Goal: Task Accomplishment & Management: Complete application form

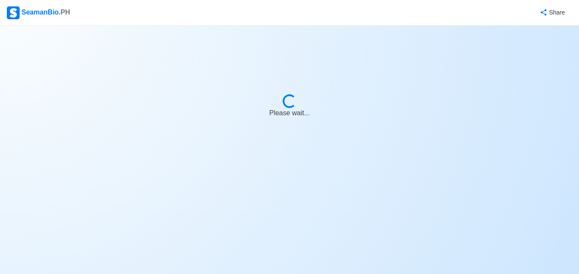
select select "3rd Engineer"
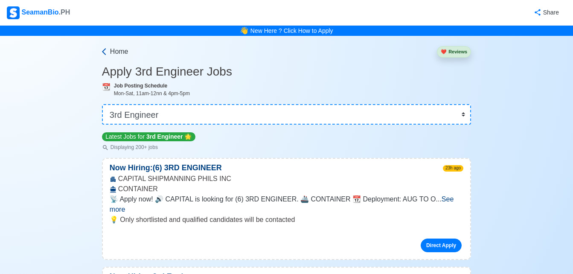
click at [112, 52] on span "Home" at bounding box center [119, 51] width 18 height 10
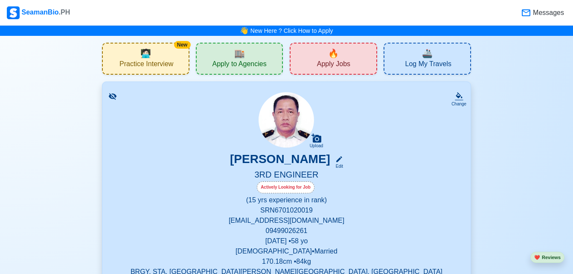
click at [248, 60] on span "Apply to Agencies" at bounding box center [239, 65] width 54 height 11
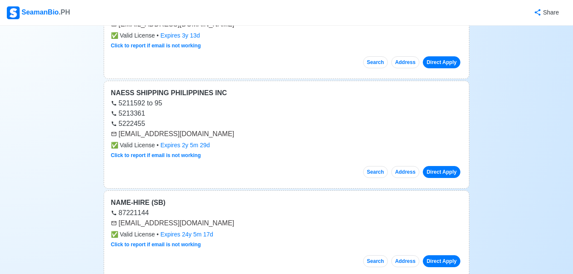
scroll to position [14932, 0]
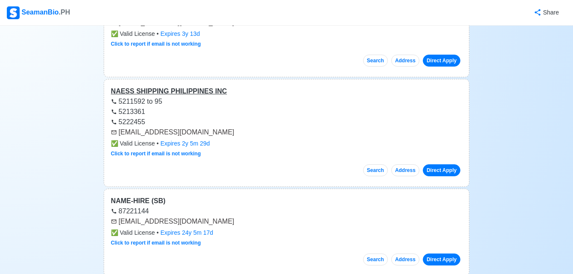
click at [179, 86] on div "NAESS SHIPPING PHILIPPINES INC" at bounding box center [286, 91] width 351 height 10
click at [441, 164] on link "Direct Apply" at bounding box center [441, 170] width 38 height 12
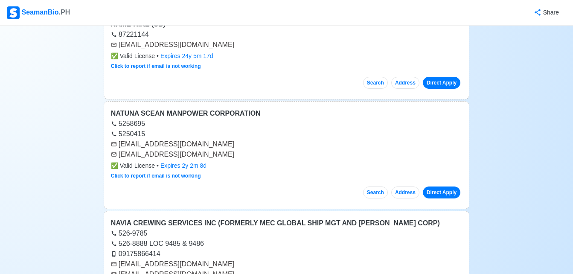
scroll to position [15119, 0]
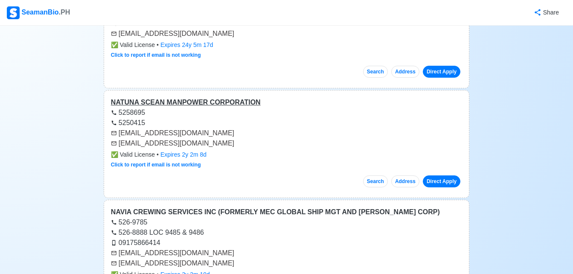
click at [233, 97] on div "NATUNA SCEAN MANPOWER CORPORATION" at bounding box center [286, 102] width 351 height 10
click at [441, 175] on link "Direct Apply" at bounding box center [441, 181] width 38 height 12
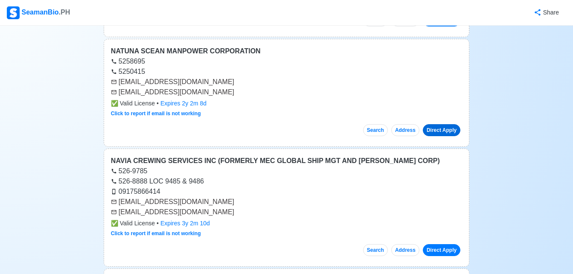
scroll to position [15222, 0]
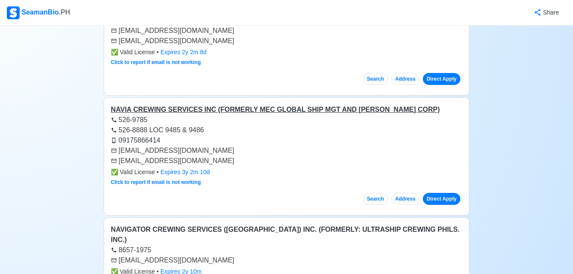
click at [372, 104] on div "NAVIA CREWING SERVICES INC (FORMERLY MEC GLOBAL SHIP MGT AND [PERSON_NAME] CORP)" at bounding box center [286, 109] width 351 height 10
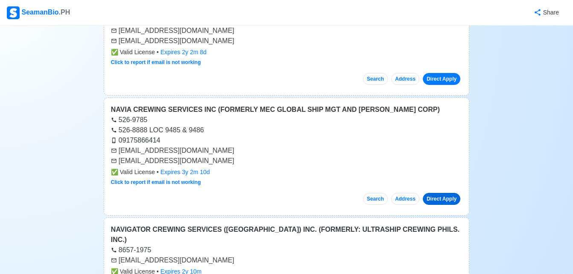
click at [444, 193] on link "Direct Apply" at bounding box center [441, 199] width 38 height 12
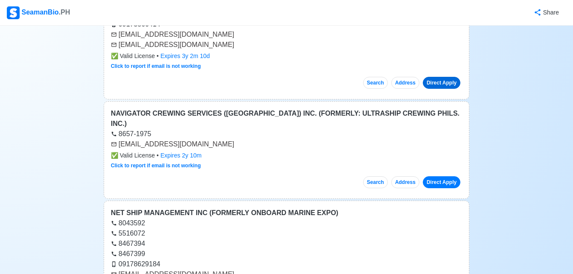
scroll to position [15375, 0]
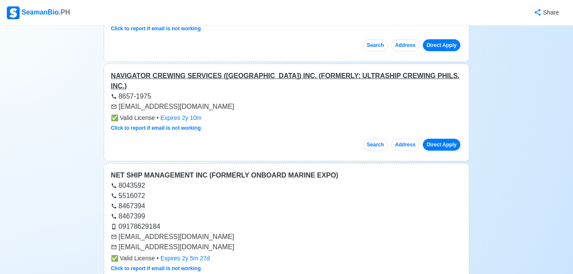
click at [308, 71] on div "NAVIGATOR CREWING SERVICES ([GEOGRAPHIC_DATA]) INC. (FORMERLY: ULTRASHIP CREWIN…" at bounding box center [286, 81] width 351 height 20
click at [446, 139] on link "Direct Apply" at bounding box center [441, 145] width 38 height 12
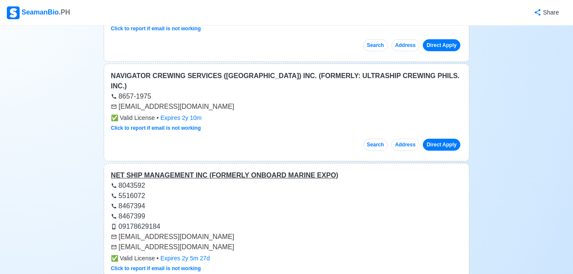
click at [247, 170] on div "NET SHIP MANAGEMENT INC (FORMERLY ONBOARD MARINE EXPO)" at bounding box center [286, 175] width 351 height 10
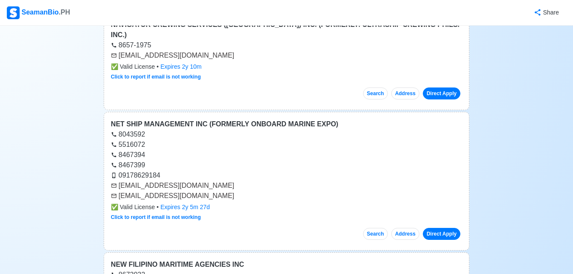
scroll to position [15443, 0]
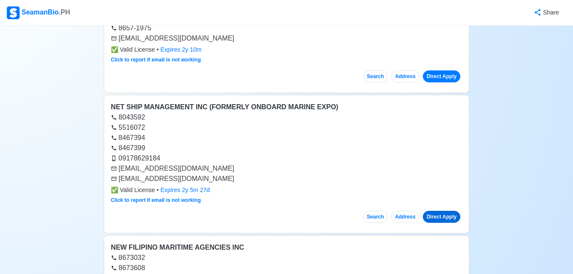
click at [450, 211] on link "Direct Apply" at bounding box center [441, 217] width 38 height 12
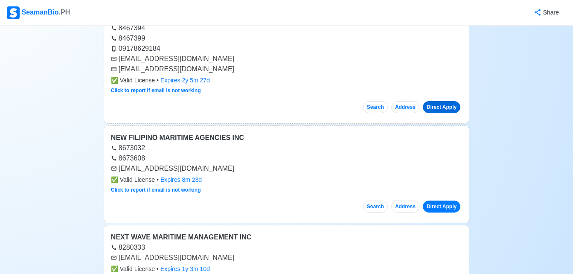
scroll to position [15597, 0]
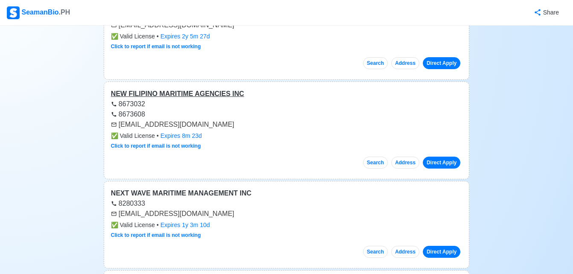
click at [209, 89] on div "NEW FILIPINO MARITIME AGENCIES INC" at bounding box center [286, 94] width 351 height 10
click at [429, 156] on link "Direct Apply" at bounding box center [441, 162] width 38 height 12
click at [160, 188] on div "NEXT WAVE MARITIME MANAGEMENT INC" at bounding box center [286, 193] width 351 height 10
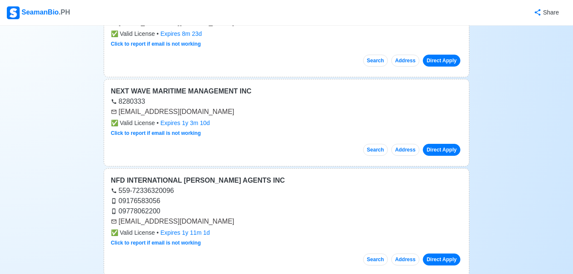
scroll to position [15699, 0]
click at [447, 143] on link "Direct Apply" at bounding box center [441, 149] width 38 height 12
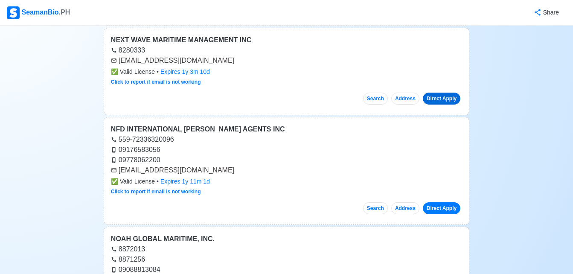
scroll to position [15750, 0]
click at [180, 124] on div "NFD INTERNATIONAL [PERSON_NAME] AGENTS INC" at bounding box center [286, 129] width 351 height 10
click at [445, 202] on link "Direct Apply" at bounding box center [441, 208] width 38 height 12
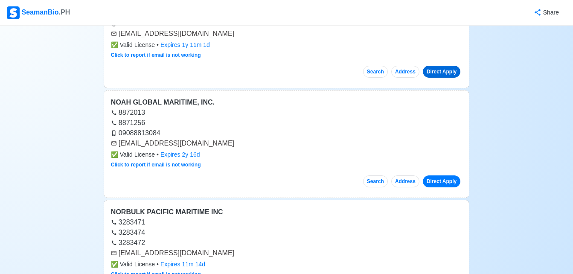
scroll to position [15887, 0]
click at [169, 97] on div "NOAH GLOBAL MARITIME, INC." at bounding box center [286, 102] width 351 height 10
click at [438, 175] on link "Direct Apply" at bounding box center [441, 181] width 38 height 12
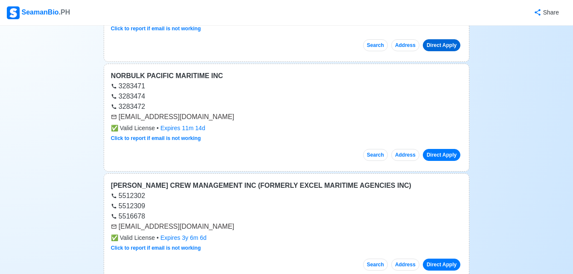
scroll to position [16023, 0]
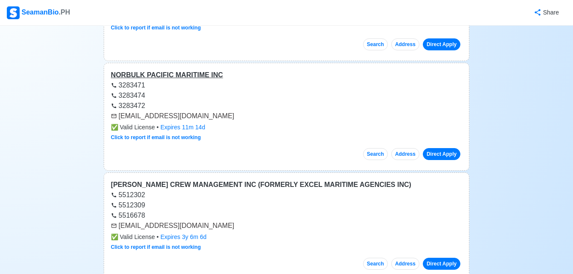
click at [192, 70] on div "NORBULK PACIFIC MARITIME INC" at bounding box center [286, 75] width 351 height 10
click at [444, 148] on link "Direct Apply" at bounding box center [441, 154] width 38 height 12
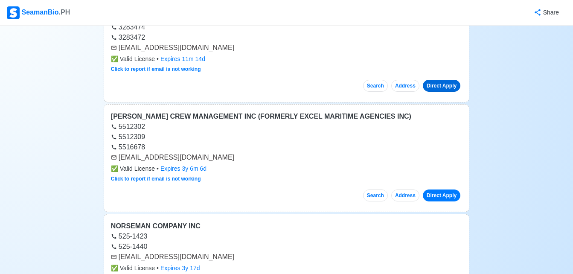
scroll to position [16108, 0]
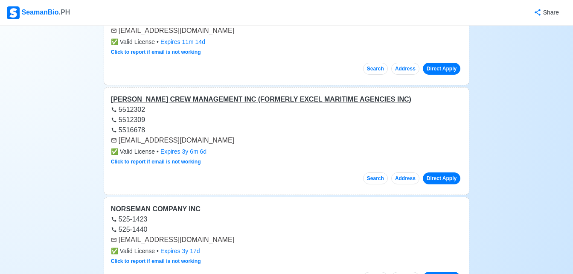
click at [315, 94] on div "[PERSON_NAME] CREW MANAGEMENT INC (FORMERLY EXCEL MARITIME AGENCIES INC)" at bounding box center [286, 99] width 351 height 10
click at [441, 172] on link "Direct Apply" at bounding box center [441, 178] width 38 height 12
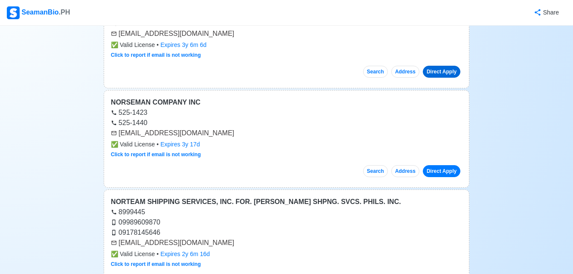
scroll to position [16228, 0]
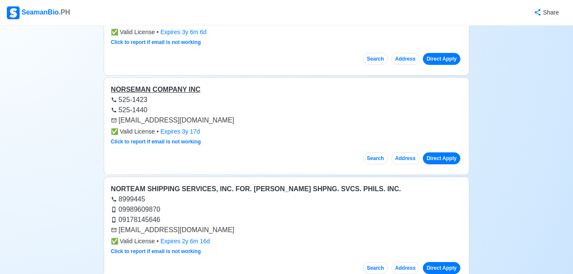
click at [160, 84] on div "NORSEMAN COMPANY INC" at bounding box center [286, 89] width 351 height 10
click at [443, 152] on link "Direct Apply" at bounding box center [441, 158] width 38 height 12
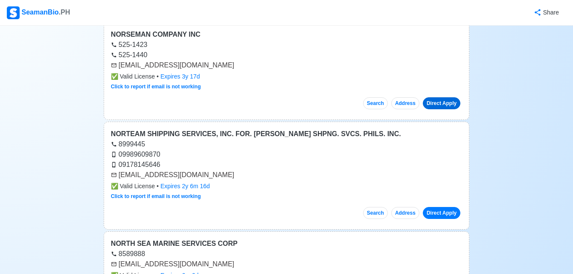
scroll to position [16296, 0]
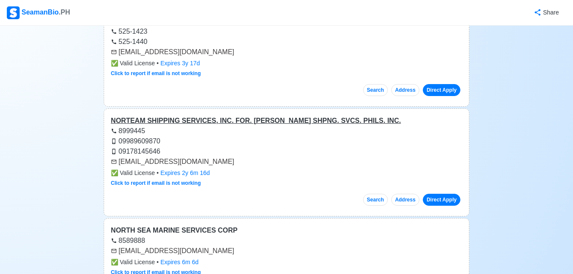
click at [271, 116] on div "NORTEAM SHIPPING SERVICES, INC. FOR. [PERSON_NAME] SHPNG. SVCS. PHILS. INC." at bounding box center [286, 121] width 351 height 10
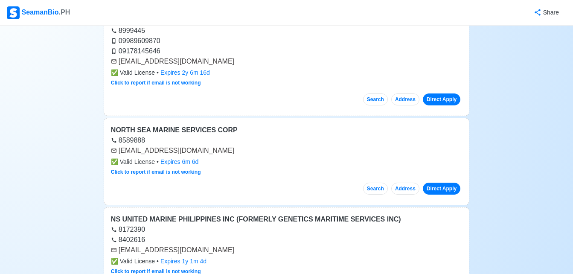
scroll to position [16398, 0]
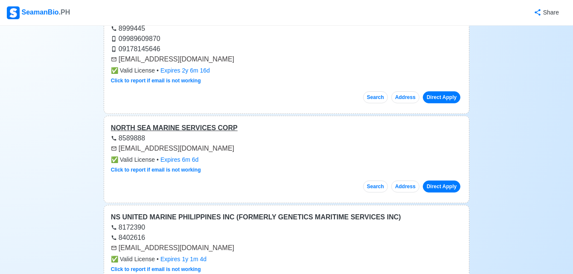
click at [182, 123] on div "NORTH SEA MARINE SERVICES CORP" at bounding box center [286, 128] width 351 height 10
click at [434, 180] on link "Direct Apply" at bounding box center [441, 186] width 38 height 12
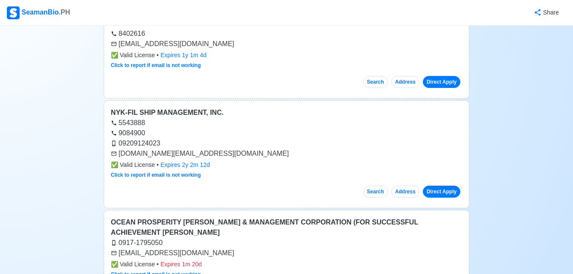
scroll to position [16620, 0]
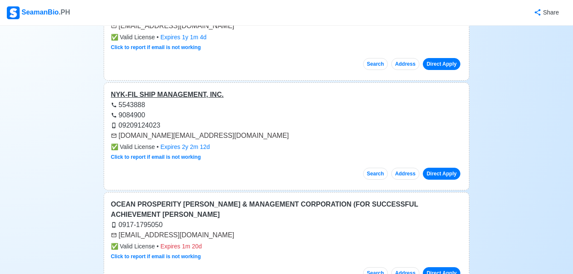
click at [165, 90] on div "NYK-FIL SHIP MANAGEMENT, INC." at bounding box center [286, 95] width 351 height 10
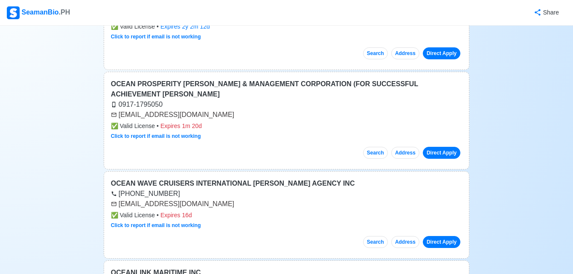
scroll to position [16739, 0]
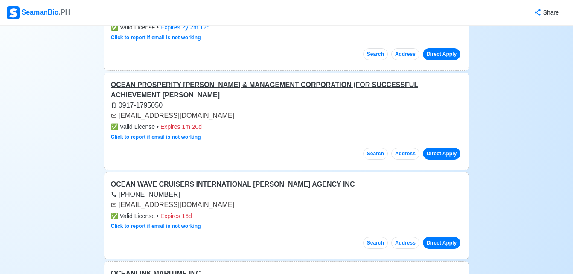
click at [205, 80] on div "OCEAN PROSPERITY [PERSON_NAME] & MANAGEMENT CORPORATION (FOR SUCCESSFUL ACHIEVE…" at bounding box center [286, 90] width 351 height 20
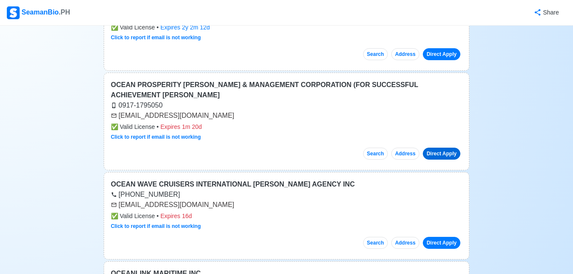
click at [444, 147] on link "Direct Apply" at bounding box center [441, 153] width 38 height 12
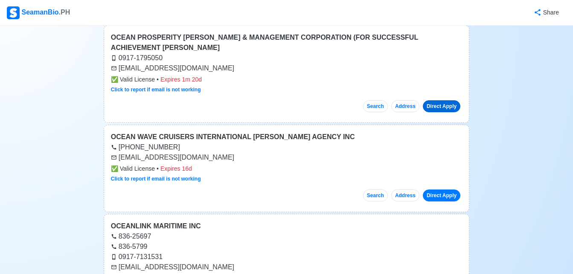
scroll to position [16893, 0]
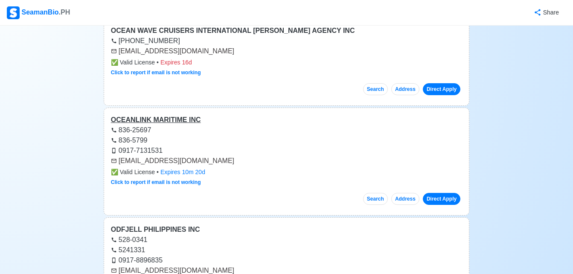
click at [153, 115] on div "OCEANLINK MARITIME INC" at bounding box center [286, 120] width 351 height 10
click at [446, 193] on link "Direct Apply" at bounding box center [441, 199] width 38 height 12
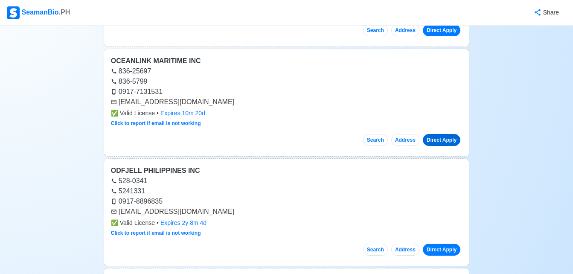
scroll to position [16978, 0]
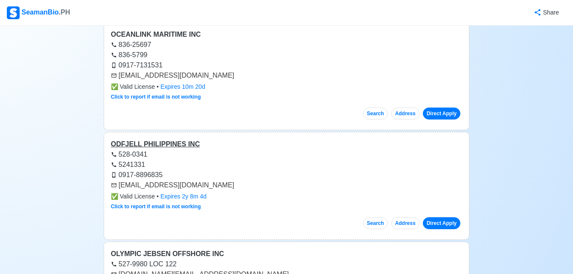
click at [166, 139] on div "ODFJELL PHILIPPINES INC" at bounding box center [286, 144] width 351 height 10
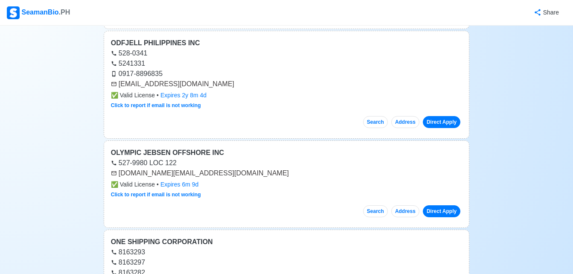
scroll to position [17097, 0]
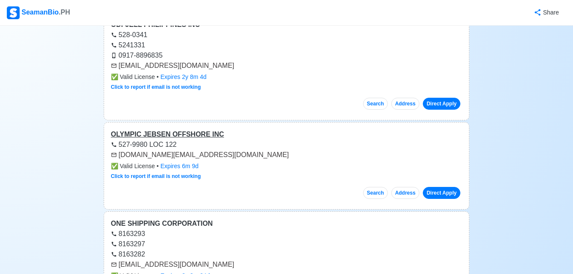
click at [159, 129] on div "OLYMPIC JEBSEN OFFSHORE INC" at bounding box center [286, 134] width 351 height 10
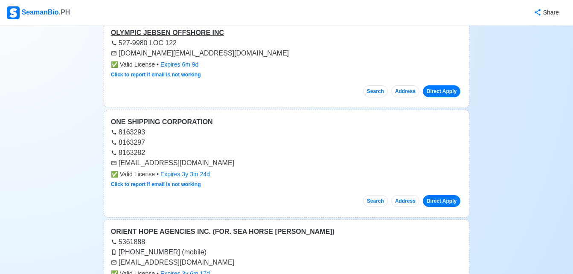
scroll to position [17200, 0]
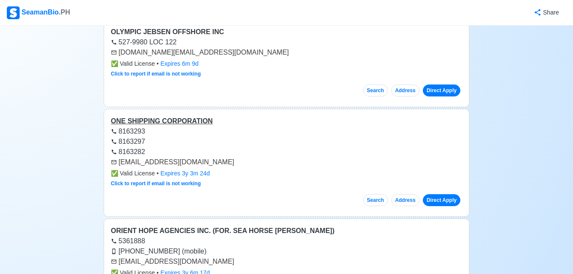
click at [165, 116] on div "ONE SHIPPING CORPORATION" at bounding box center [286, 121] width 351 height 10
click at [437, 194] on link "Direct Apply" at bounding box center [441, 200] width 38 height 12
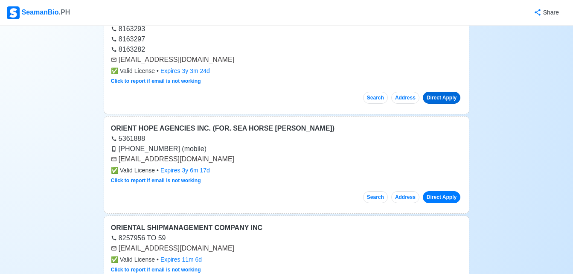
scroll to position [17319, 0]
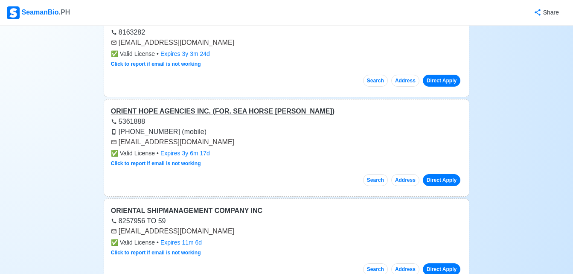
click at [279, 106] on div "ORIENT HOPE AGENCIES INC. (FOR. SEA HORSE [PERSON_NAME])" at bounding box center [286, 111] width 351 height 10
click at [208, 106] on div "ORIENT HOPE AGENCIES INC. (FOR. SEA HORSE [PERSON_NAME])" at bounding box center [286, 111] width 351 height 10
click at [444, 174] on link "Direct Apply" at bounding box center [441, 180] width 38 height 12
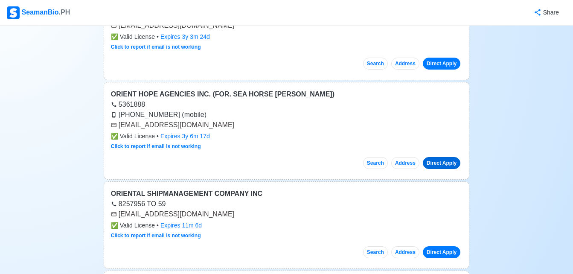
scroll to position [17387, 0]
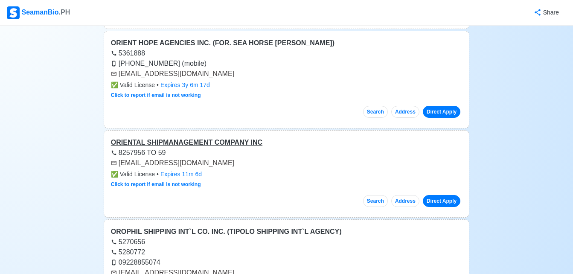
click at [215, 137] on div "ORIENTAL SHIPMANAGEMENT COMPANY INC" at bounding box center [286, 142] width 351 height 10
click at [447, 195] on link "Direct Apply" at bounding box center [441, 201] width 38 height 12
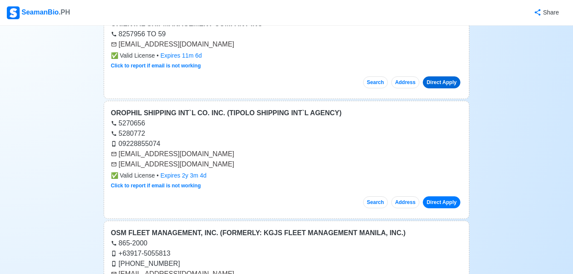
scroll to position [17506, 0]
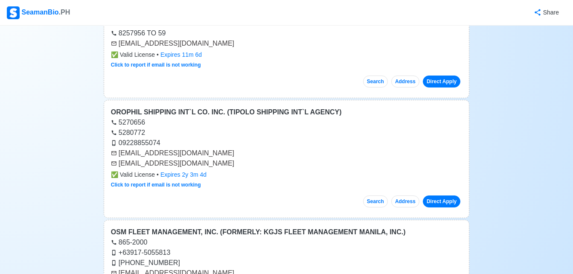
click at [313, 107] on div "OROPHIL SHIPPING INT`L CO. INC. (TIPOLO SHIPPING INT`L AGENCY)" at bounding box center [286, 112] width 351 height 10
click at [444, 195] on link "Direct Apply" at bounding box center [441, 201] width 38 height 12
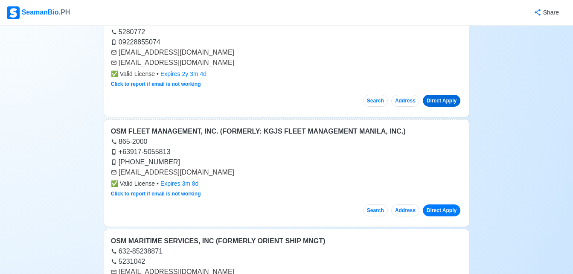
scroll to position [17609, 0]
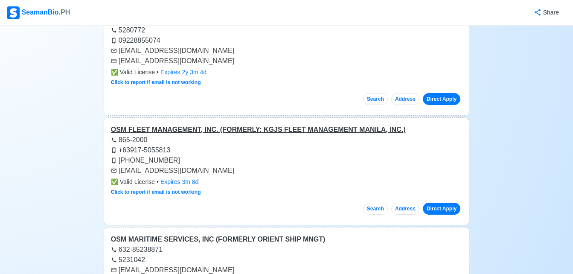
click at [264, 124] on div "OSM FLEET MANAGEMENT, INC. (FORMERLY: KGJS FLEET MANAGEMENT MANILA, INC.)" at bounding box center [286, 129] width 351 height 10
click at [448, 202] on link "Direct Apply" at bounding box center [441, 208] width 38 height 12
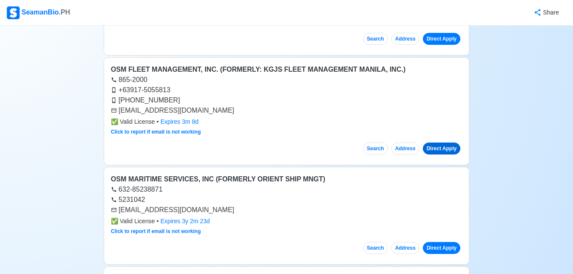
scroll to position [17677, 0]
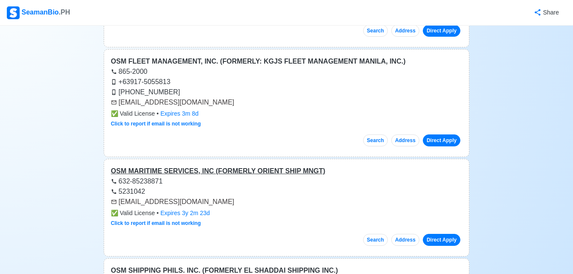
click at [266, 166] on div "OSM MARITIME SERVICES, INC (FORMERLY ORIENT SHIP MNGT)" at bounding box center [286, 171] width 351 height 10
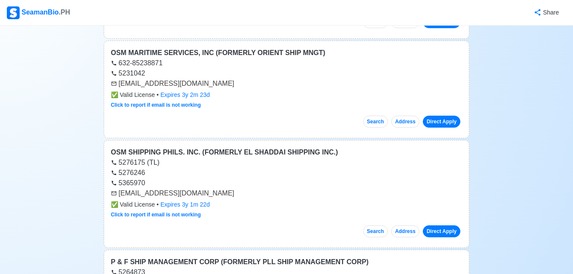
scroll to position [17796, 0]
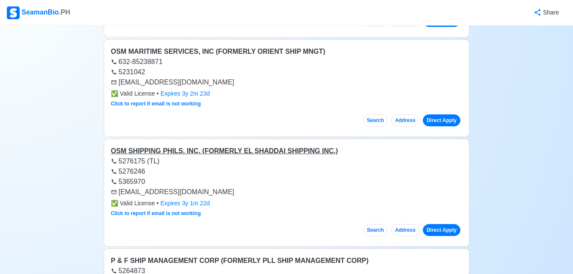
click at [298, 146] on div "OSM SHIPPING PHILS. INC. (FORMERLY EL SHADDAI SHIPPING INC.)" at bounding box center [286, 151] width 351 height 10
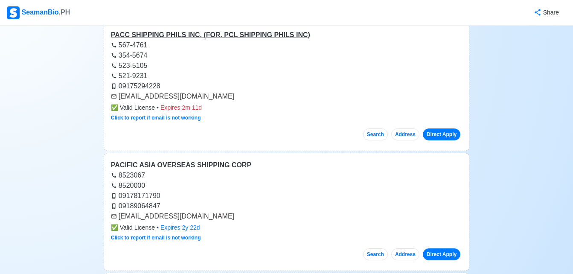
scroll to position [18240, 0]
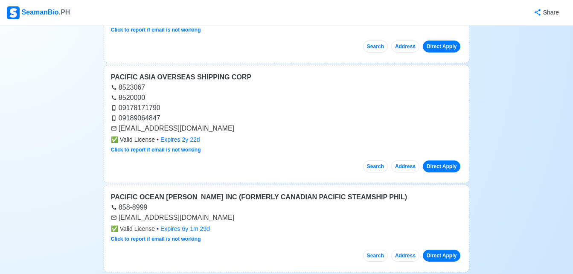
click at [187, 72] on div "PACIFIC ASIA OVERSEAS SHIPPING CORP" at bounding box center [286, 77] width 351 height 10
click at [441, 160] on link "Direct Apply" at bounding box center [441, 166] width 38 height 12
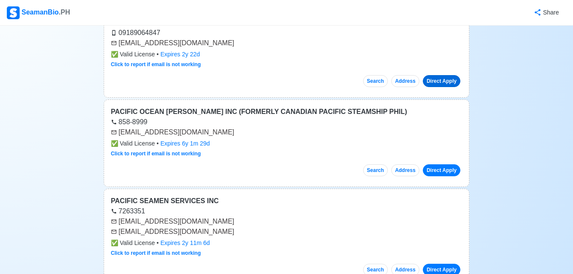
scroll to position [18342, 0]
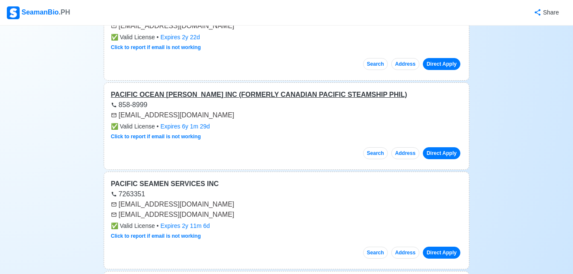
click at [310, 90] on div "PACIFIC OCEAN [PERSON_NAME] INC (FORMERLY CANADIAN PACIFIC STEAMSHIP PHIL)" at bounding box center [286, 95] width 351 height 10
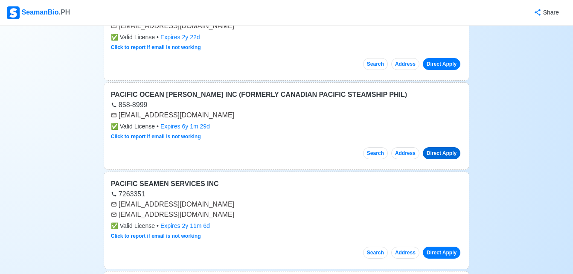
click at [440, 147] on link "Direct Apply" at bounding box center [441, 153] width 38 height 12
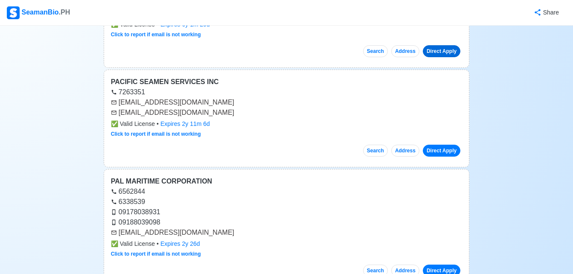
scroll to position [18444, 0]
click at [174, 76] on div "PACIFIC SEAMEN SERVICES INC" at bounding box center [286, 81] width 351 height 10
click at [440, 144] on link "Direct Apply" at bounding box center [441, 150] width 38 height 12
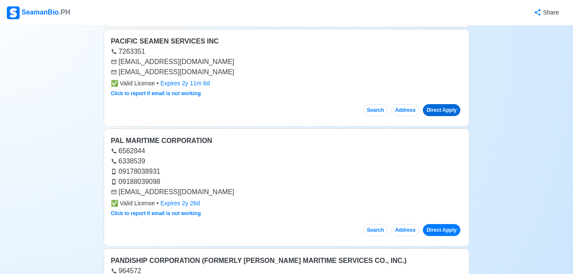
scroll to position [18495, 0]
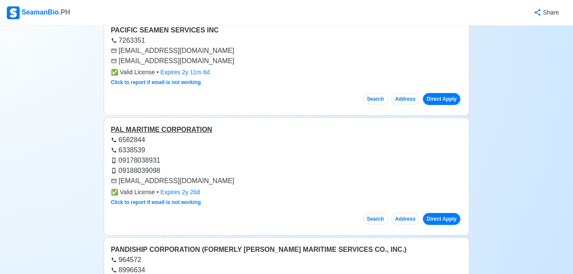
click at [156, 124] on div "PAL MARITIME CORPORATION" at bounding box center [286, 129] width 351 height 10
click at [443, 213] on link "Direct Apply" at bounding box center [441, 219] width 38 height 12
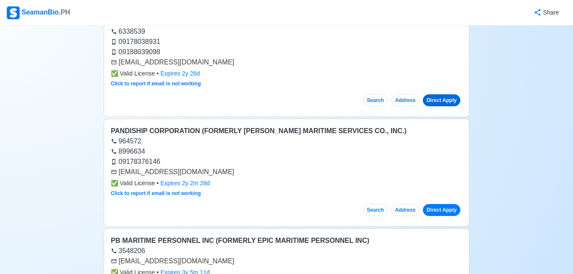
scroll to position [18615, 0]
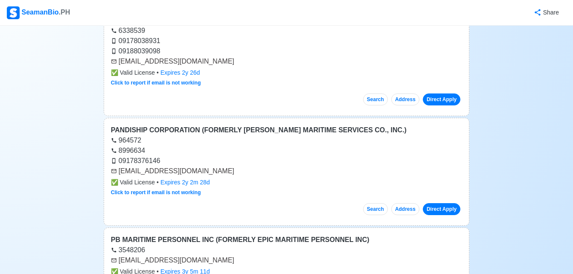
click at [286, 125] on div "PANDISHIP CORPORATION (FORMERLY [PERSON_NAME] MARITIME SERVICES CO., INC.)" at bounding box center [286, 130] width 351 height 10
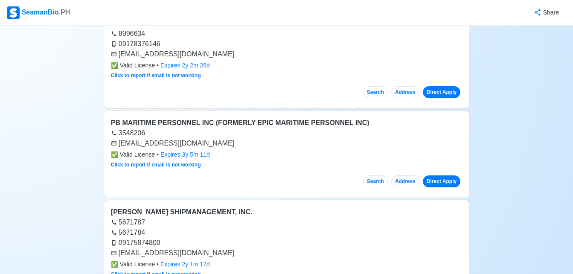
scroll to position [18751, 0]
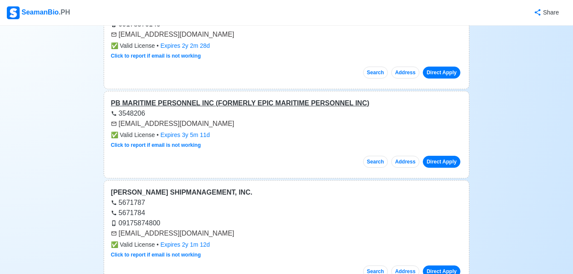
click at [202, 98] on div "PB MARITIME PERSONNEL INC (FORMERLY EPIC MARITIME PERSONNEL INC)" at bounding box center [286, 103] width 351 height 10
click at [445, 156] on link "Direct Apply" at bounding box center [441, 162] width 38 height 12
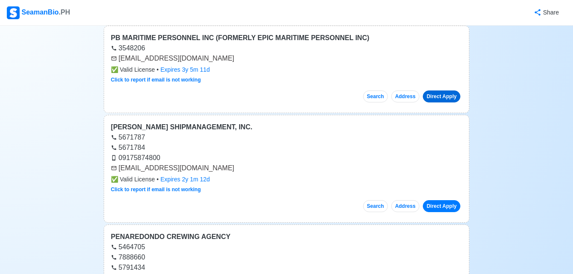
scroll to position [18819, 0]
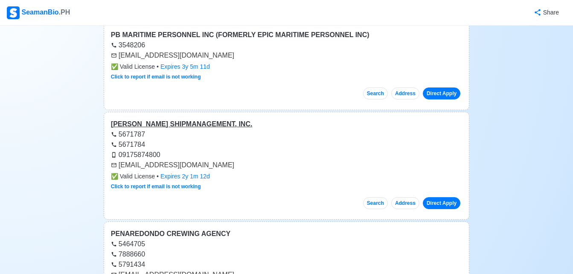
click at [218, 119] on div "[PERSON_NAME] SHIPMANAGEMENT, INC." at bounding box center [286, 124] width 351 height 10
click at [449, 197] on link "Direct Apply" at bounding box center [441, 203] width 38 height 12
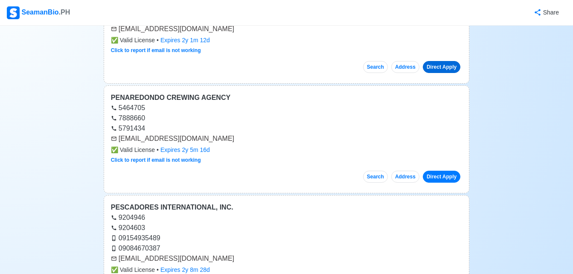
scroll to position [18956, 0]
click at [181, 92] on div "PENAREDONDO CREWING AGENCY" at bounding box center [286, 97] width 351 height 10
click at [443, 170] on link "Direct Apply" at bounding box center [441, 176] width 38 height 12
click at [163, 202] on div "PESCADORES INTERNATIONAL, INC." at bounding box center [286, 207] width 351 height 10
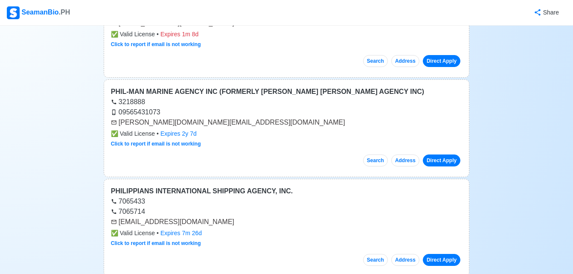
scroll to position [19297, 0]
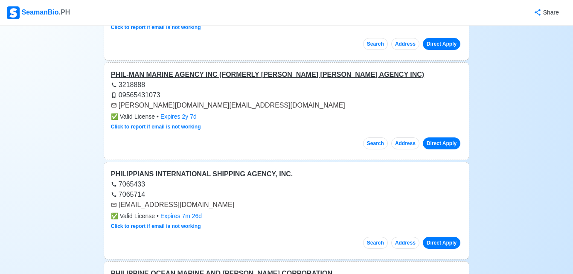
click at [256, 69] on div "PHIL-MAN MARINE AGENCY INC (FORMERLY [PERSON_NAME] [PERSON_NAME] AGENCY INC)" at bounding box center [286, 74] width 351 height 10
click at [437, 137] on link "Direct Apply" at bounding box center [441, 143] width 38 height 12
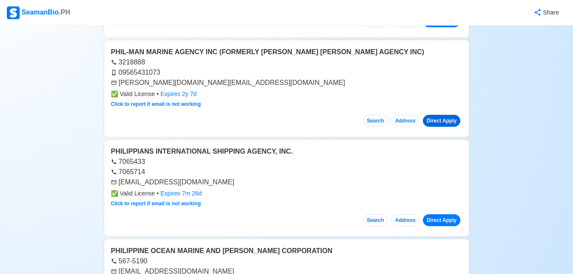
scroll to position [19331, 0]
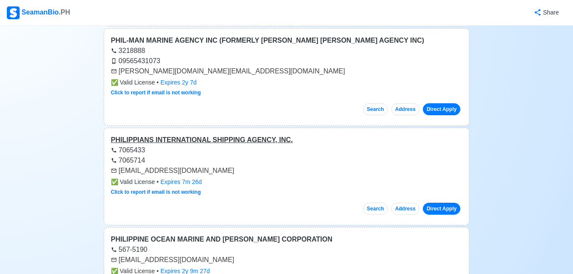
click at [258, 135] on div "PHILIPPIANS INTERNATIONAL SHIPPING AGENCY, INC." at bounding box center [286, 140] width 351 height 10
click at [439, 202] on link "Direct Apply" at bounding box center [441, 208] width 38 height 12
click at [226, 234] on div "PHILIPPINE OCEAN MARINE AND [PERSON_NAME] CORPORATION" at bounding box center [286, 239] width 351 height 10
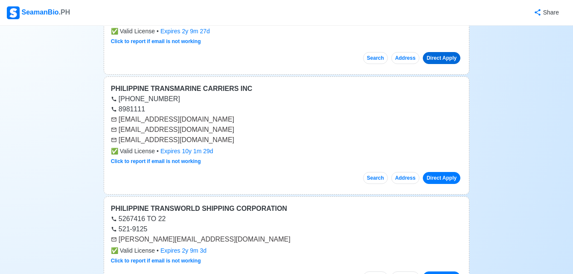
scroll to position [19587, 0]
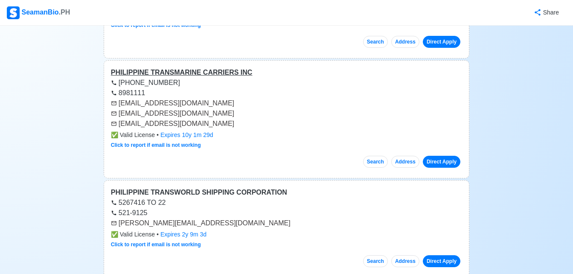
click at [184, 67] on div "PHILIPPINE TRANSMARINE CARRIERS INC" at bounding box center [286, 72] width 351 height 10
click at [437, 156] on link "Direct Apply" at bounding box center [441, 162] width 38 height 12
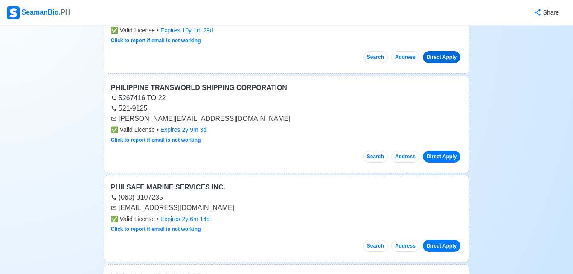
scroll to position [19706, 0]
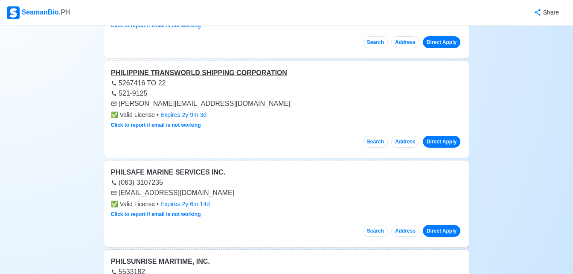
click at [220, 68] on div "PHILIPPINE TRANSWORLD SHIPPING CORPORATION" at bounding box center [286, 73] width 351 height 10
click at [448, 136] on link "Direct Apply" at bounding box center [441, 142] width 38 height 12
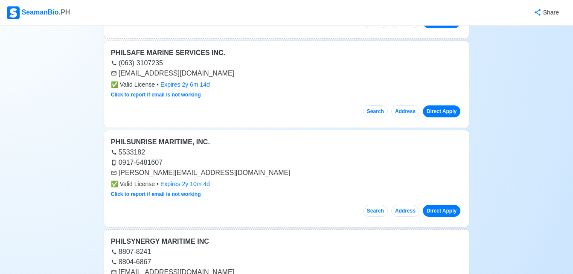
click at [282, 98] on div "Search Address Direct Apply" at bounding box center [286, 107] width 351 height 19
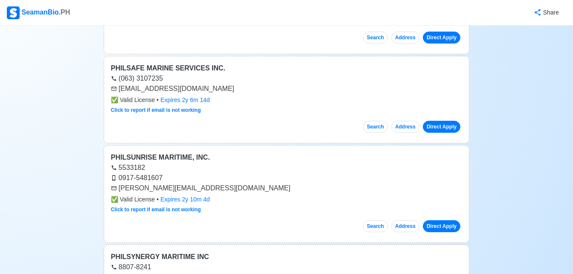
scroll to position [19808, 0]
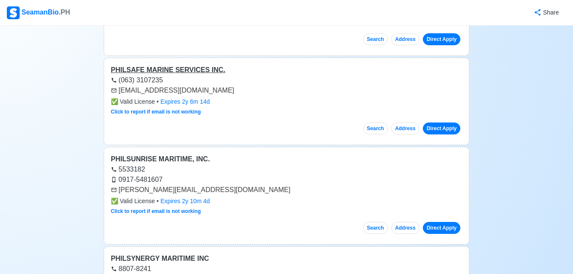
click at [168, 65] on div "PHILSAFE MARINE SERVICES INC." at bounding box center [286, 70] width 351 height 10
click at [438, 122] on link "Direct Apply" at bounding box center [441, 128] width 38 height 12
click at [190, 154] on div "PHILSUNRISE MARITIME, INC." at bounding box center [286, 159] width 351 height 10
click at [440, 222] on link "Direct Apply" at bounding box center [441, 228] width 38 height 12
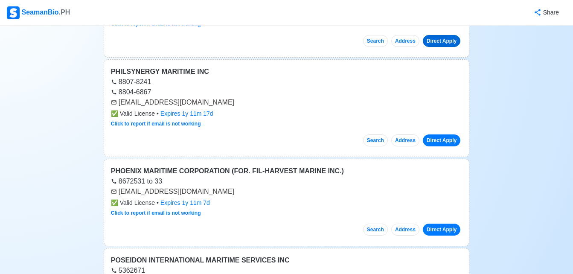
scroll to position [19996, 0]
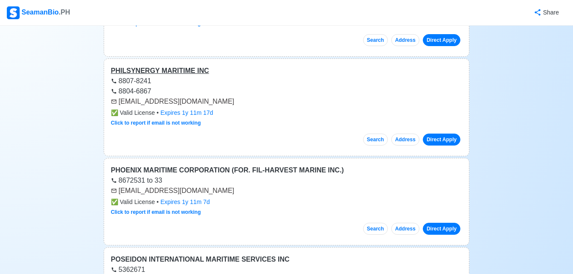
click at [175, 66] on div "PHILSYNERGY MARITIME INC" at bounding box center [286, 71] width 351 height 10
click at [440, 133] on link "Direct Apply" at bounding box center [441, 139] width 38 height 12
click at [260, 165] on div "PHOENIX MARITIME CORPORATION (FOR. FIL-HARVEST MARINE INC.)" at bounding box center [286, 170] width 351 height 10
click at [442, 133] on link "Direct Apply" at bounding box center [441, 139] width 38 height 12
click at [438, 223] on link "Direct Apply" at bounding box center [441, 229] width 38 height 12
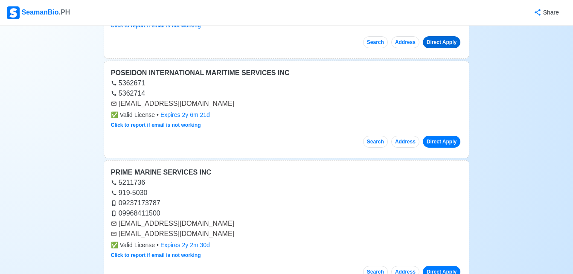
scroll to position [20184, 0]
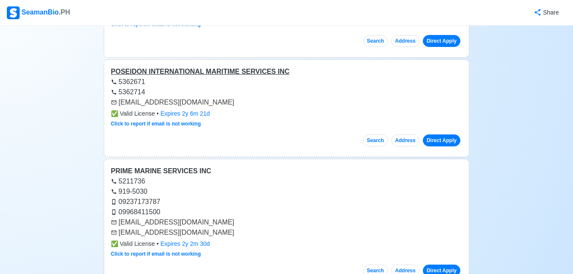
click at [238, 67] on div "POSEIDON INTERNATIONAL MARITIME SERVICES INC" at bounding box center [286, 72] width 351 height 10
click at [433, 134] on link "Direct Apply" at bounding box center [441, 140] width 38 height 12
click at [174, 166] on div "PRIME MARINE SERVICES INC" at bounding box center [286, 171] width 351 height 10
click at [441, 264] on link "Direct Apply" at bounding box center [441, 270] width 38 height 12
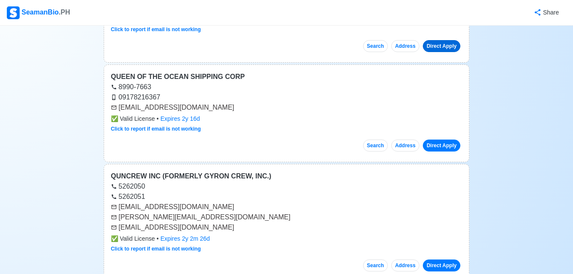
scroll to position [20422, 0]
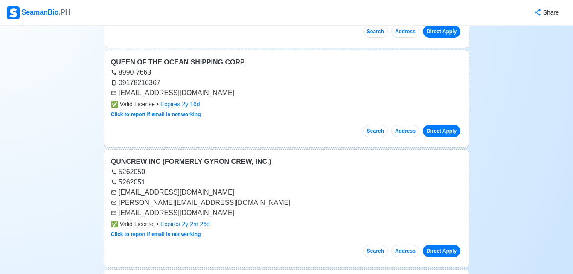
click at [218, 57] on div "QUEEN OF THE OCEAN SHIPPING CORP" at bounding box center [286, 62] width 351 height 10
click at [450, 125] on link "Direct Apply" at bounding box center [441, 131] width 38 height 12
click at [206, 156] on div "QUNCREW INC (FORMERLY GYRON CREW, INC.)" at bounding box center [286, 161] width 351 height 10
click at [213, 156] on div "QUNCREW INC (FORMERLY GYRON CREW, INC.)" at bounding box center [286, 161] width 351 height 10
click at [447, 245] on link "Direct Apply" at bounding box center [441, 251] width 38 height 12
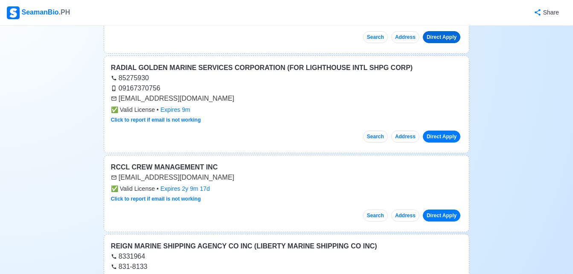
scroll to position [20644, 0]
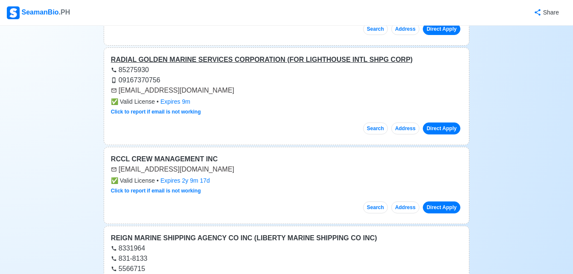
click at [257, 55] on div "RADIAL GOLDEN MARINE SERVICES CORPORATION (FOR LIGHTHOUSE INTL SHPG CORP)" at bounding box center [286, 60] width 351 height 10
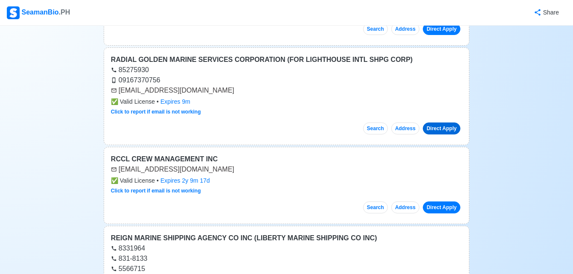
click at [438, 122] on link "Direct Apply" at bounding box center [441, 128] width 38 height 12
click at [173, 154] on div "RCCL CREW MANAGEMENT INC" at bounding box center [286, 159] width 351 height 10
click at [448, 201] on link "Direct Apply" at bounding box center [441, 207] width 38 height 12
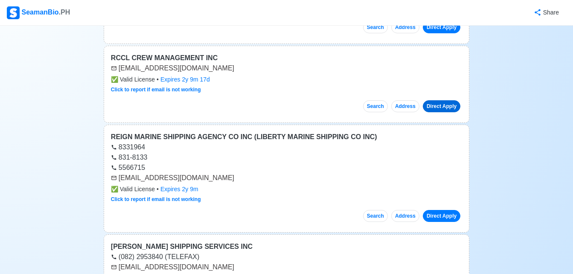
scroll to position [20746, 0]
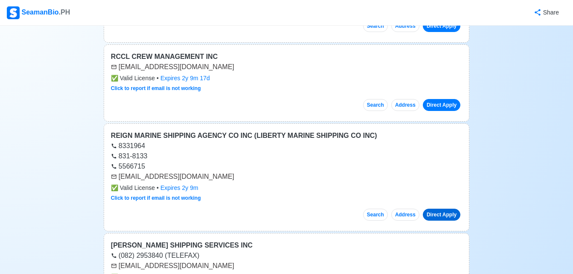
click at [438, 208] on link "Direct Apply" at bounding box center [441, 214] width 38 height 12
click at [216, 130] on div "REIGN MARINE SHIPPING AGENCY CO INC (LIBERTY MARINE SHIPPING CO INC)" at bounding box center [286, 135] width 351 height 10
click at [440, 208] on link "Direct Apply" at bounding box center [441, 214] width 38 height 12
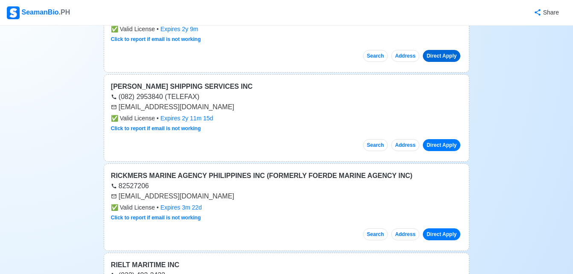
scroll to position [20917, 0]
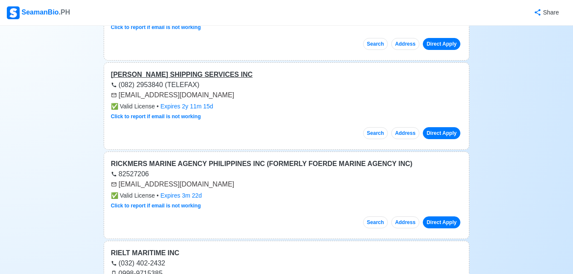
click at [203, 69] on div "[PERSON_NAME] SHIPPING SERVICES INC" at bounding box center [286, 74] width 351 height 10
click at [437, 127] on link "Direct Apply" at bounding box center [441, 133] width 38 height 12
click at [221, 159] on div "RICKMERS MARINE AGENCY PHILIPPINES INC (FORMERLY FOERDE MARINE AGENCY INC)" at bounding box center [286, 164] width 351 height 10
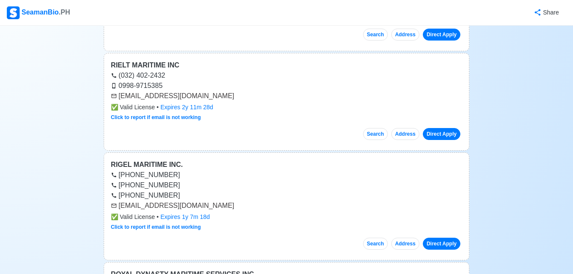
scroll to position [21087, 0]
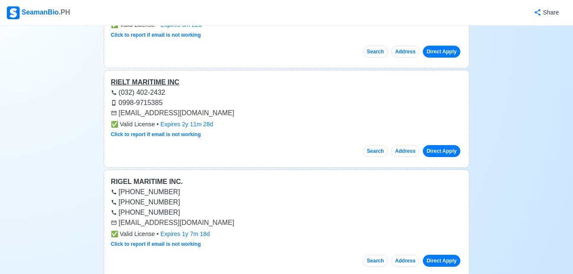
click at [155, 77] on div "RIELT MARITIME INC" at bounding box center [286, 82] width 351 height 10
click at [445, 145] on link "Direct Apply" at bounding box center [441, 151] width 38 height 12
click at [137, 176] on div "RIGEL MARITIME INC." at bounding box center [286, 181] width 351 height 10
click at [451, 254] on link "Direct Apply" at bounding box center [441, 260] width 38 height 12
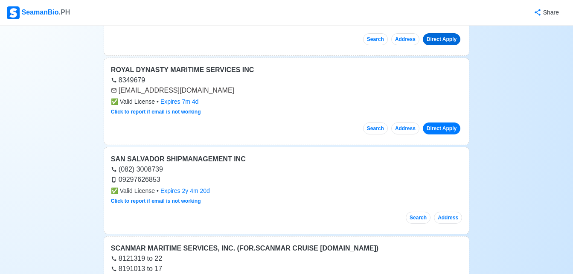
scroll to position [21309, 0]
click at [211, 64] on div "ROYAL DYNASTY MARITIME SERVICES INC" at bounding box center [286, 69] width 351 height 10
click at [449, 122] on link "Direct Apply" at bounding box center [441, 128] width 38 height 12
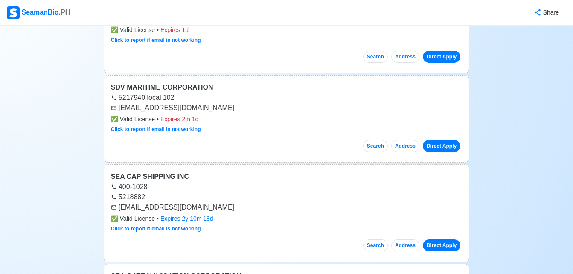
scroll to position [21582, 0]
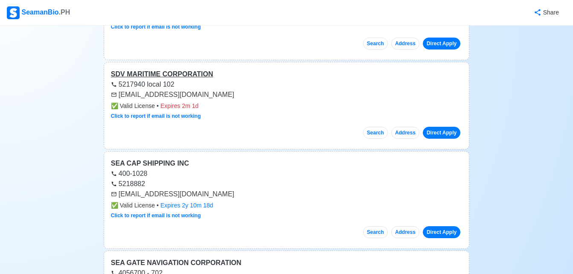
click at [174, 69] on div "SDV MARITIME CORPORATION" at bounding box center [286, 74] width 351 height 10
click at [444, 127] on link "Direct Apply" at bounding box center [441, 133] width 38 height 12
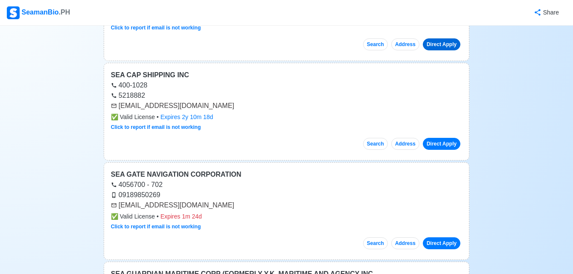
scroll to position [21684, 0]
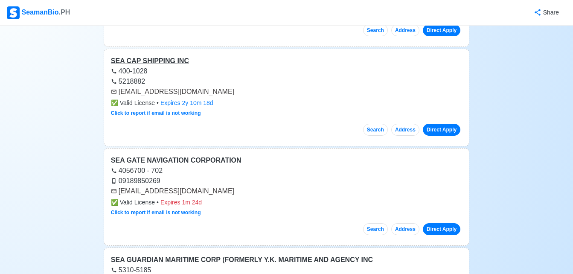
click at [167, 56] on div "SEA CAP SHIPPING INC" at bounding box center [286, 61] width 351 height 10
click at [435, 124] on link "Direct Apply" at bounding box center [441, 130] width 38 height 12
click at [192, 155] on div "SEA GATE NAVIGATION CORPORATION" at bounding box center [286, 160] width 351 height 10
click at [436, 223] on link "Direct Apply" at bounding box center [441, 229] width 38 height 12
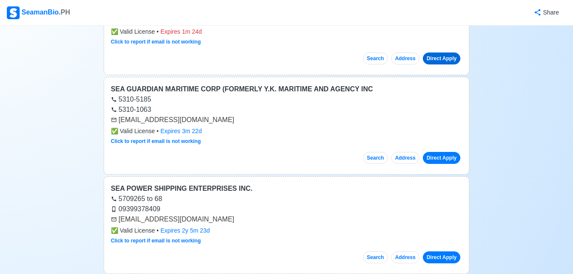
scroll to position [21872, 0]
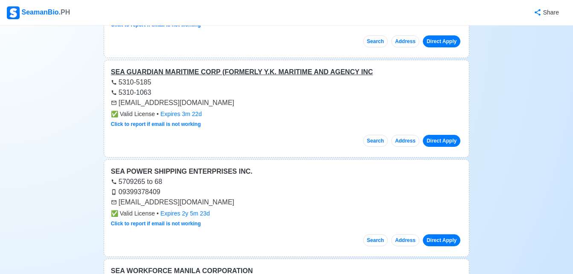
click at [267, 67] on div "SEA GUARDIAN MARITIME CORP (FORMERLY Y.K. MARITIME AND AGENCY INC" at bounding box center [286, 72] width 351 height 10
click at [202, 166] on div "SEA POWER SHIPPING ENTERPRISES INC." at bounding box center [286, 171] width 351 height 10
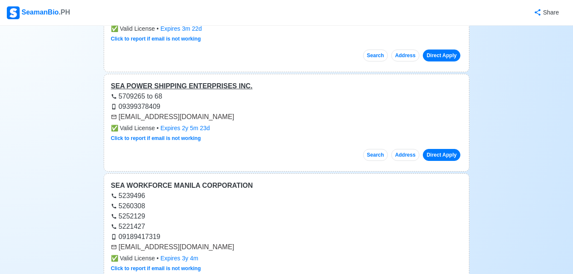
scroll to position [21974, 0]
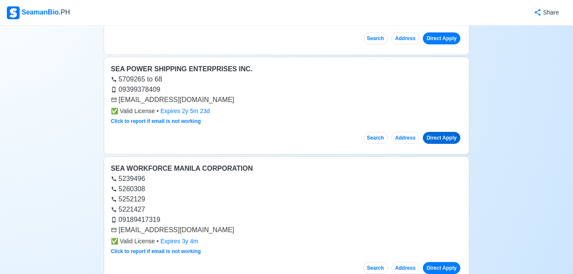
click at [432, 132] on link "Direct Apply" at bounding box center [441, 138] width 38 height 12
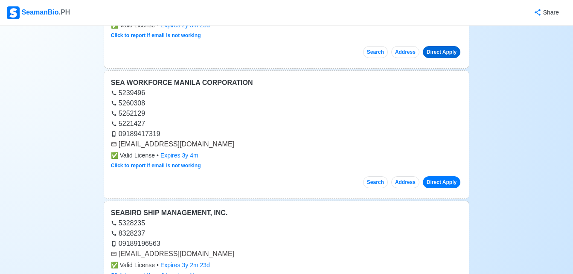
scroll to position [22076, 0]
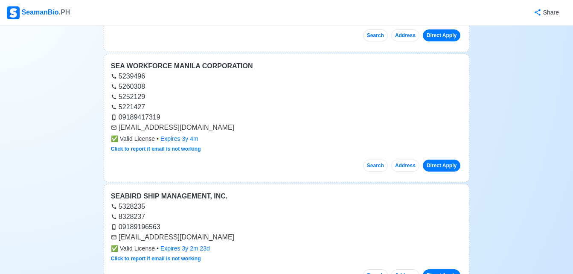
click at [194, 61] on div "SEA WORKFORCE MANILA CORPORATION" at bounding box center [286, 66] width 351 height 10
click at [431, 159] on link "Direct Apply" at bounding box center [441, 165] width 38 height 12
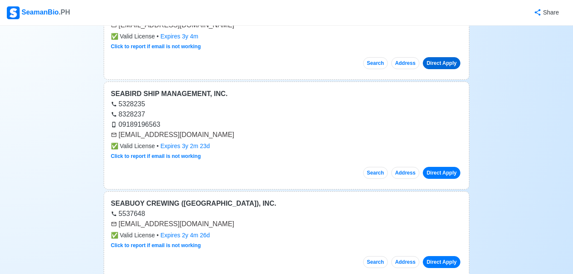
scroll to position [22196, 0]
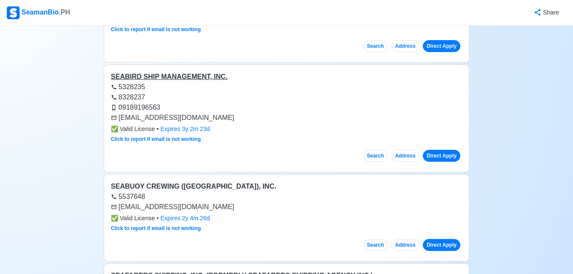
click at [191, 72] on div "SEABIRD SHIP MANAGEMENT, INC." at bounding box center [286, 77] width 351 height 10
click at [437, 150] on link "Direct Apply" at bounding box center [441, 156] width 38 height 12
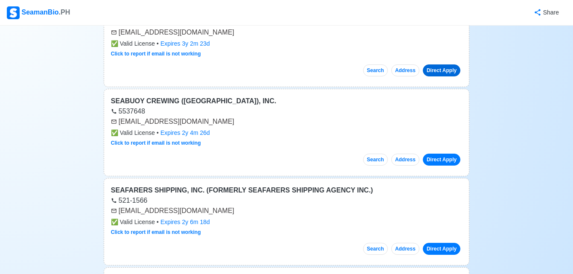
scroll to position [22298, 0]
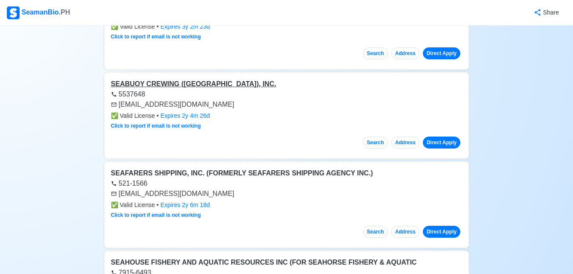
click at [176, 79] on div "SEABUOY CREWING ([GEOGRAPHIC_DATA]), INC." at bounding box center [286, 84] width 351 height 10
click at [440, 136] on link "Direct Apply" at bounding box center [441, 142] width 38 height 12
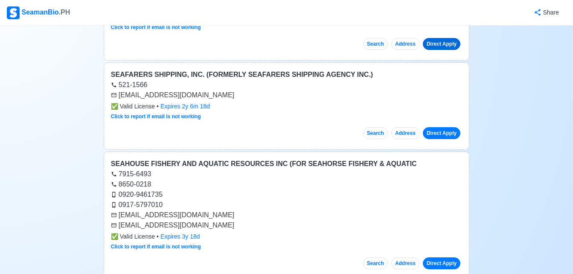
scroll to position [22400, 0]
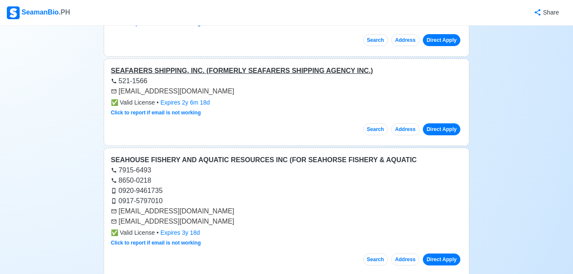
click at [304, 66] on div "SEAFARERS SHIPPING, INC. (FORMERLY SEAFARERS SHIPPING AGENCY INC.)" at bounding box center [286, 71] width 351 height 10
click at [437, 123] on link "Direct Apply" at bounding box center [441, 129] width 38 height 12
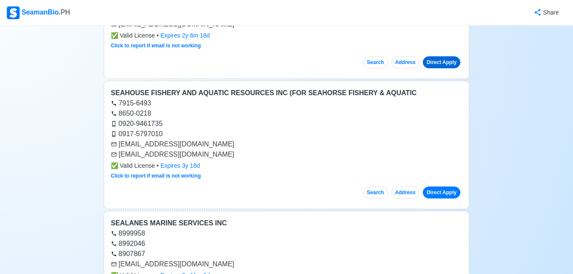
scroll to position [22468, 0]
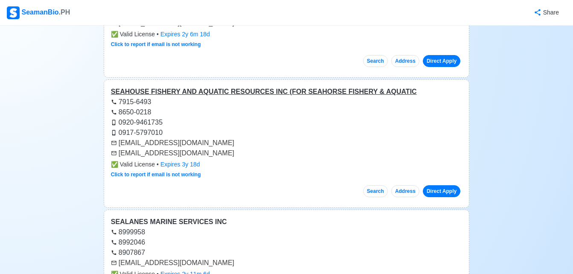
click at [263, 87] on div "SEAHOUSE FISHERY AND AQUATIC RESOURCES INC (FOR SEAHORSE FISHERY & AQUATIC" at bounding box center [286, 92] width 351 height 10
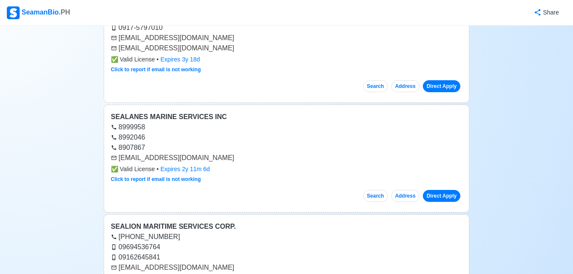
scroll to position [22588, 0]
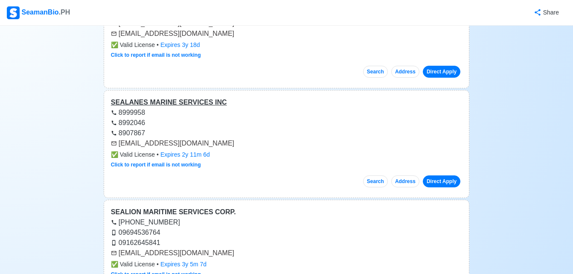
click at [188, 97] on div "SEALANES MARINE SERVICES INC" at bounding box center [286, 102] width 351 height 10
click at [429, 175] on link "Direct Apply" at bounding box center [441, 181] width 38 height 12
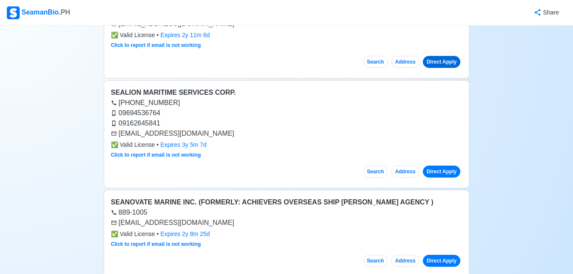
scroll to position [22724, 0]
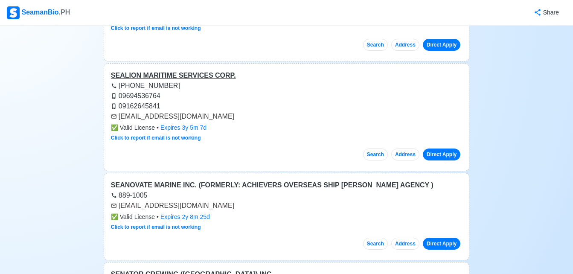
click at [198, 70] on div "SEALION MARITIME SERVICES CORP." at bounding box center [286, 75] width 351 height 10
click at [445, 148] on link "Direct Apply" at bounding box center [441, 154] width 38 height 12
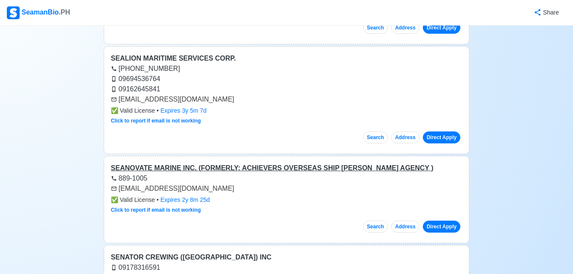
click at [264, 163] on div "SEANOVATE MARINE INC. (FORMERLY: ACHIEVERS OVERSEAS SHIP [PERSON_NAME] AGENCY )" at bounding box center [286, 168] width 351 height 10
click at [445, 220] on link "Direct Apply" at bounding box center [441, 226] width 38 height 12
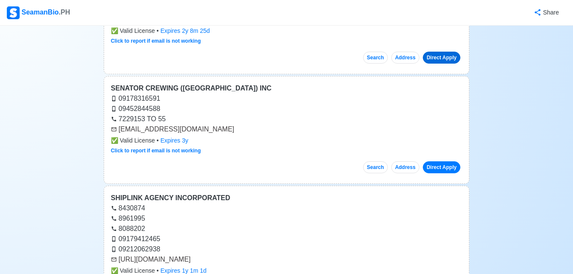
scroll to position [22912, 0]
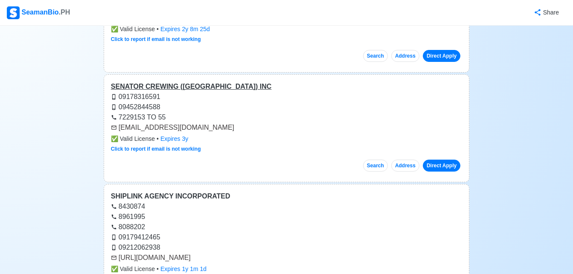
click at [165, 81] on div "SENATOR CREWING ([GEOGRAPHIC_DATA]) INC" at bounding box center [286, 86] width 351 height 10
click at [443, 159] on link "Direct Apply" at bounding box center [441, 165] width 38 height 12
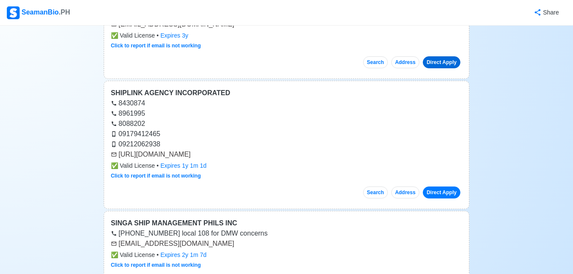
scroll to position [23031, 0]
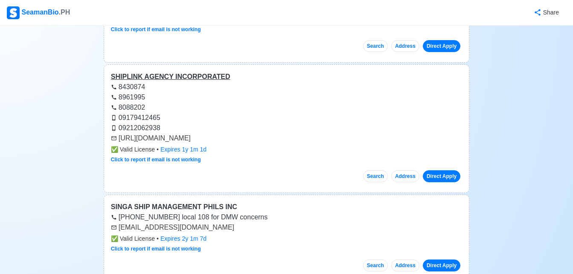
click at [163, 72] on div "SHIPLINK AGENCY INCORPORATED" at bounding box center [286, 77] width 351 height 10
click at [441, 170] on link "Direct Apply" at bounding box center [441, 176] width 38 height 12
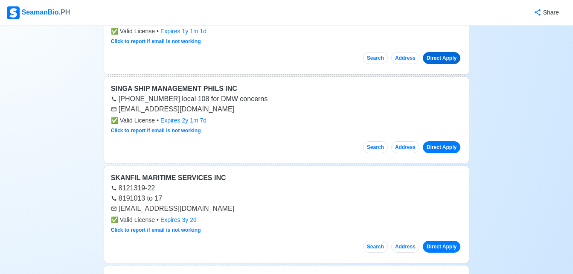
scroll to position [23151, 0]
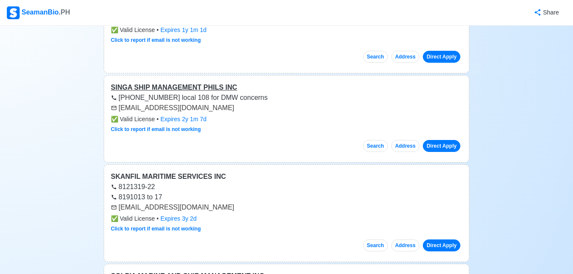
click at [204, 82] on div "SINGA SHIP MANAGEMENT PHILS INC" at bounding box center [286, 87] width 351 height 10
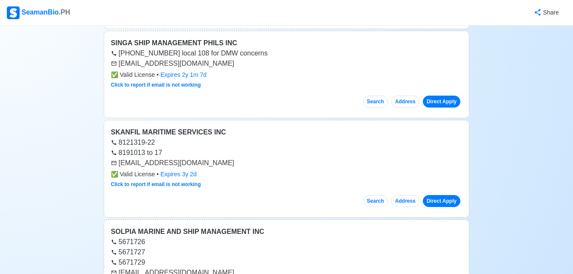
scroll to position [23219, 0]
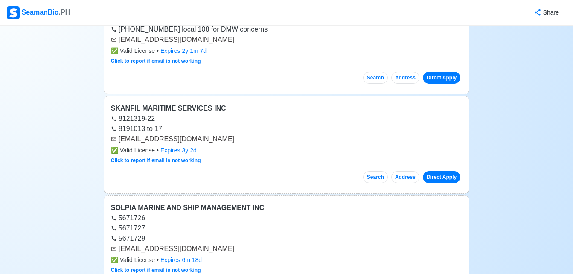
click at [210, 103] on div "SKANFIL MARITIME SERVICES INC" at bounding box center [286, 108] width 351 height 10
click at [433, 171] on link "Direct Apply" at bounding box center [441, 177] width 38 height 12
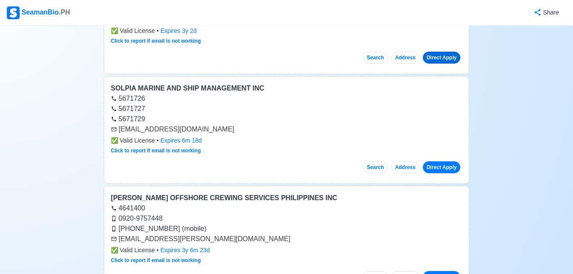
scroll to position [23355, 0]
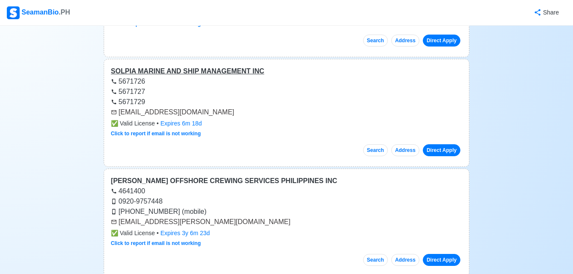
click at [211, 66] on div "SOLPIA MARINE AND SHIP MANAGEMENT INC" at bounding box center [286, 71] width 351 height 10
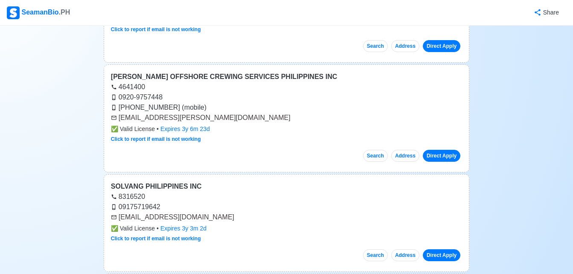
scroll to position [23457, 0]
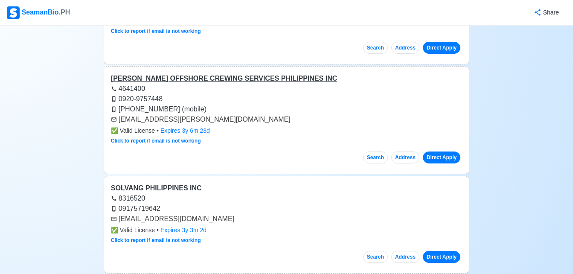
click at [210, 73] on div "[PERSON_NAME] OFFSHORE CREWING SERVICES PHILIPPINES INC" at bounding box center [286, 78] width 351 height 10
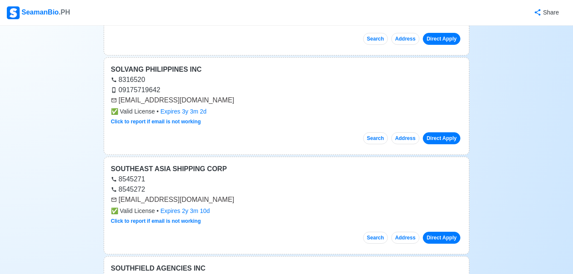
scroll to position [23577, 0]
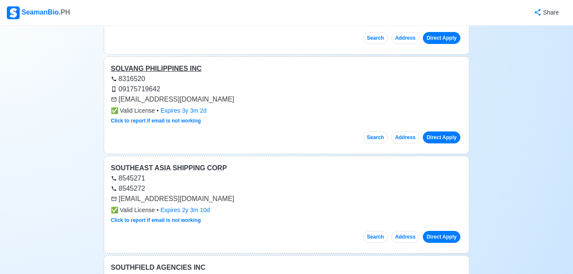
click at [162, 64] on div "SOLVANG PHILIPPINES INC" at bounding box center [286, 69] width 351 height 10
click at [447, 131] on link "Direct Apply" at bounding box center [441, 137] width 38 height 12
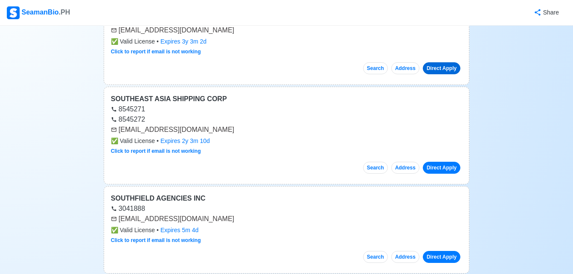
scroll to position [23662, 0]
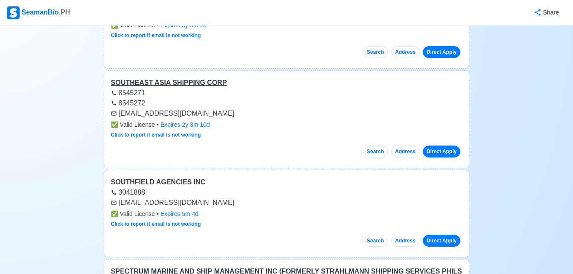
click at [182, 78] on div "SOUTHEAST ASIA SHIPPING CORP" at bounding box center [286, 83] width 351 height 10
click at [442, 145] on link "Direct Apply" at bounding box center [441, 151] width 38 height 12
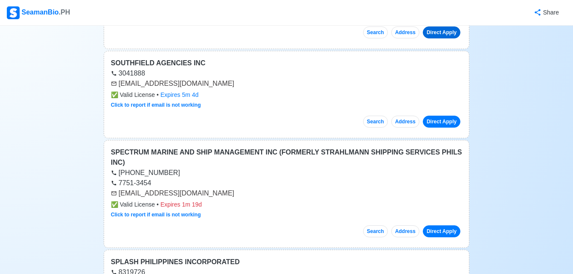
scroll to position [23781, 0]
click at [165, 58] on div "SOUTHFIELD AGENCIES INC" at bounding box center [286, 63] width 351 height 10
click at [438, 115] on link "Direct Apply" at bounding box center [441, 121] width 38 height 12
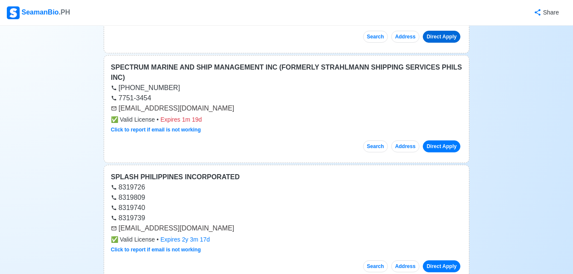
scroll to position [23867, 0]
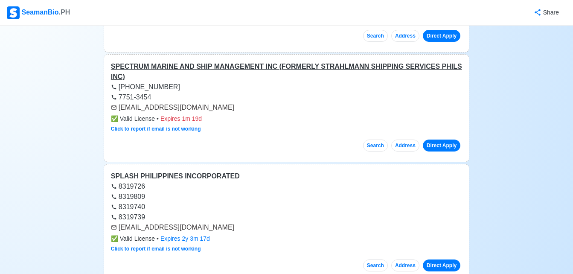
click at [268, 61] on div "SPECTRUM MARINE AND SHIP MANAGEMENT INC (FORMERLY STRAHLMANN SHIPPING SERVICES …" at bounding box center [286, 71] width 351 height 20
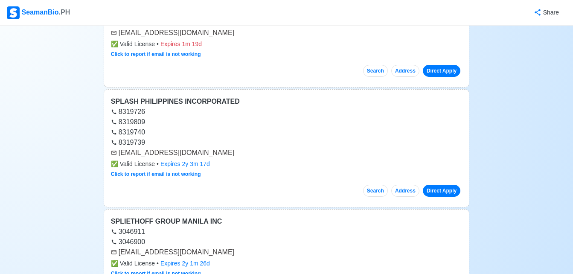
scroll to position [23969, 0]
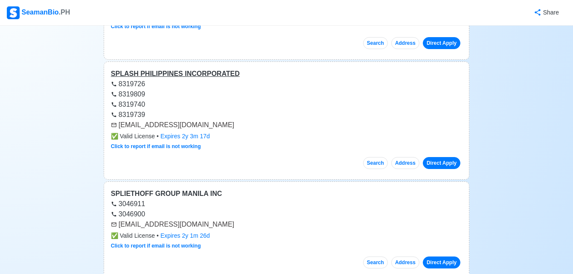
click at [188, 69] on div "SPLASH PHILIPPINES INCORPORATED" at bounding box center [286, 74] width 351 height 10
click at [433, 157] on link "Direct Apply" at bounding box center [441, 163] width 38 height 12
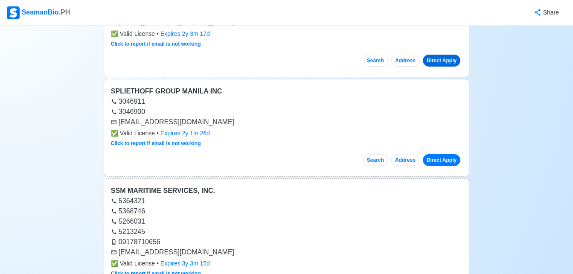
scroll to position [24088, 0]
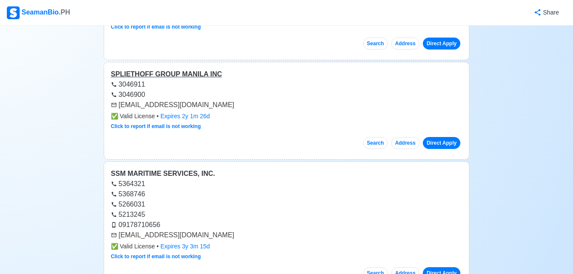
click at [156, 69] on div "SPLIETHOFF GROUP MANILA INC" at bounding box center [286, 74] width 351 height 10
click at [445, 137] on link "Direct Apply" at bounding box center [441, 143] width 38 height 12
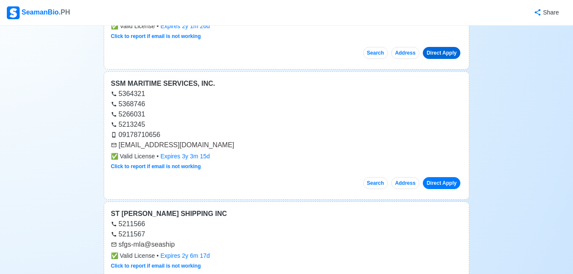
scroll to position [24191, 0]
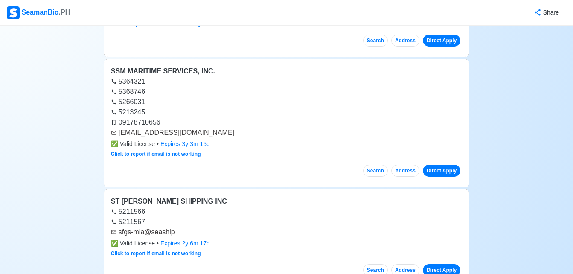
click at [184, 66] on div "SSM MARITIME SERVICES, INC." at bounding box center [286, 71] width 351 height 10
click at [436, 165] on link "Direct Apply" at bounding box center [441, 171] width 38 height 12
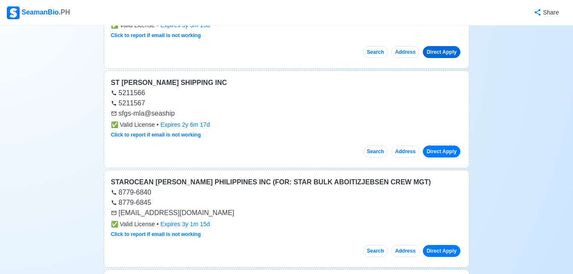
scroll to position [24310, 0]
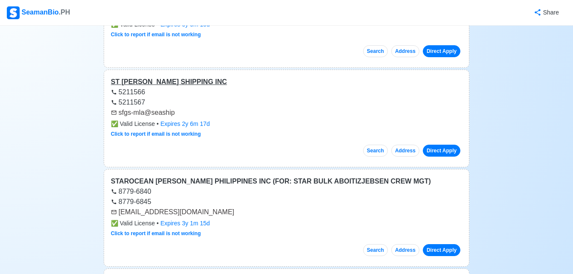
click at [170, 77] on div "ST [PERSON_NAME] SHIPPING INC" at bounding box center [286, 82] width 351 height 10
click at [429, 145] on link "Direct Apply" at bounding box center [441, 151] width 38 height 12
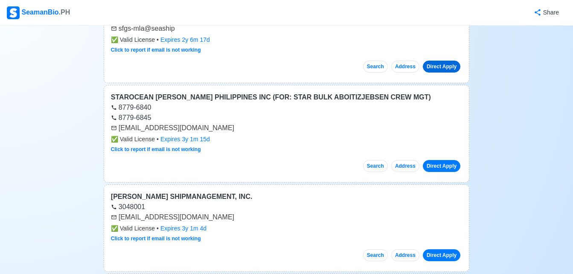
scroll to position [24395, 0]
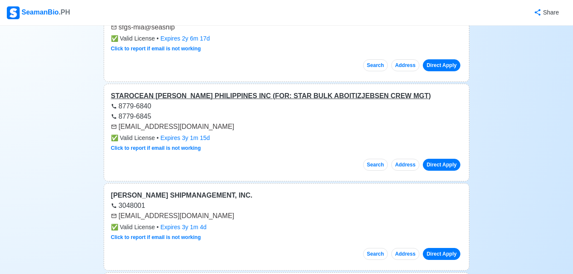
click at [309, 91] on div "STAROCEAN [PERSON_NAME] PHILIPPINES INC (FOR: STAR BULK ABOITIZJEBSEN CREW MGT)" at bounding box center [286, 96] width 351 height 10
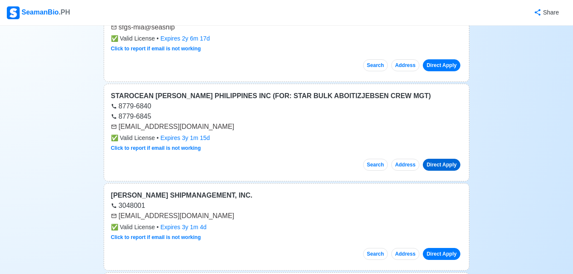
click at [444, 159] on link "Direct Apply" at bounding box center [441, 165] width 38 height 12
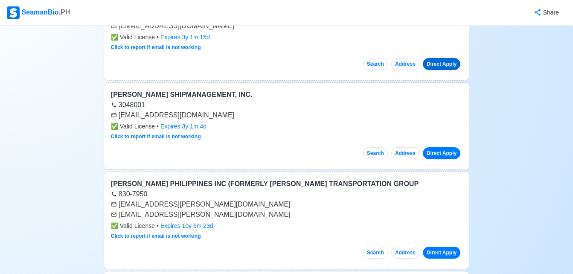
scroll to position [24498, 0]
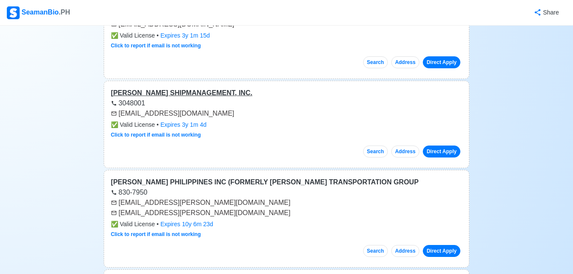
click at [182, 88] on div "[PERSON_NAME] SHIPMANAGEMENT, INC." at bounding box center [286, 93] width 351 height 10
click at [436, 145] on link "Direct Apply" at bounding box center [441, 151] width 38 height 12
click at [368, 81] on div "[PERSON_NAME] SHIPMANAGEMENT, INC. 3048001 [EMAIL_ADDRESS][DOMAIN_NAME] ✅ Valid…" at bounding box center [286, 124] width 365 height 87
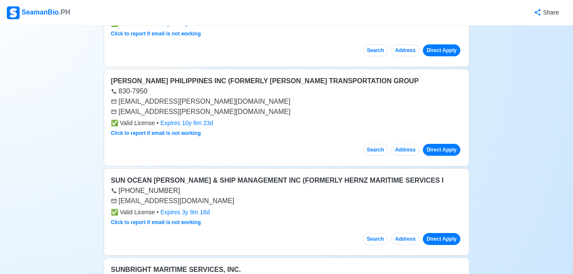
scroll to position [24600, 0]
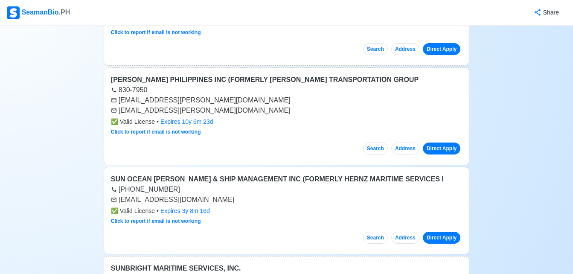
click at [307, 67] on div "[PERSON_NAME] PHILIPPINES INC (FORMERLY [PERSON_NAME] TRANSPORTATION GROUP 830-…" at bounding box center [286, 116] width 365 height 98
click at [304, 75] on div "[PERSON_NAME] PHILIPPINES INC (FORMERLY [PERSON_NAME] TRANSPORTATION GROUP" at bounding box center [286, 80] width 351 height 10
click at [437, 142] on link "Direct Apply" at bounding box center [441, 148] width 38 height 12
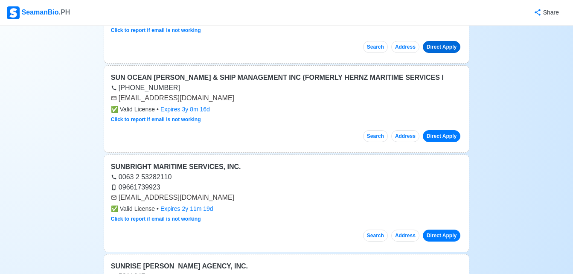
scroll to position [24702, 0]
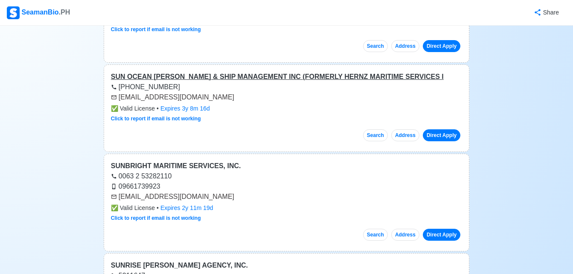
click at [269, 72] on div "SUN OCEAN [PERSON_NAME] & SHIP MANAGEMENT INC (FORMERLY HERNZ MARITIME SERVICES…" at bounding box center [286, 77] width 351 height 10
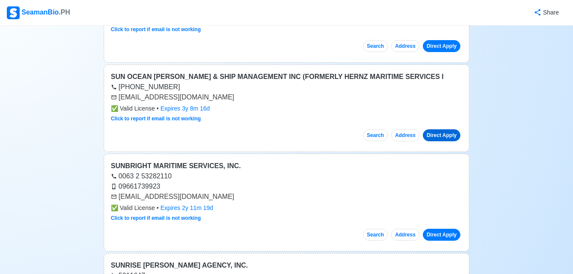
click at [434, 129] on link "Direct Apply" at bounding box center [441, 135] width 38 height 12
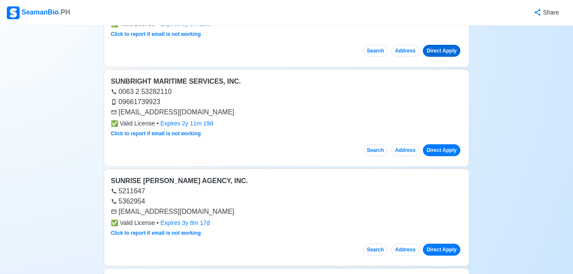
scroll to position [24787, 0]
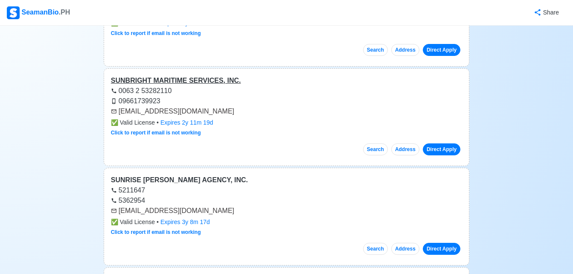
click at [213, 75] on div "SUNBRIGHT MARITIME SERVICES, INC." at bounding box center [286, 80] width 351 height 10
click at [446, 143] on link "Direct Apply" at bounding box center [441, 149] width 38 height 12
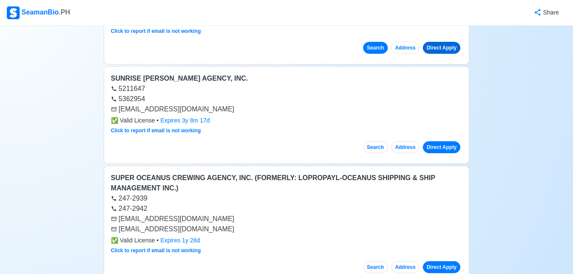
scroll to position [24890, 0]
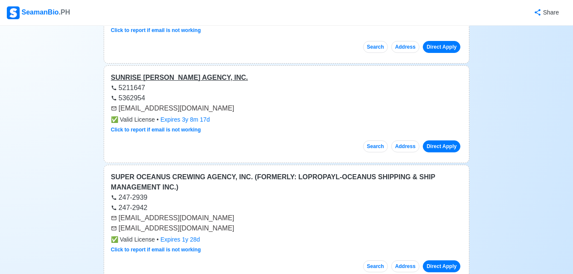
click at [184, 72] on div "SUNRISE [PERSON_NAME] AGENCY, INC." at bounding box center [286, 77] width 351 height 10
click at [427, 140] on link "Direct Apply" at bounding box center [441, 146] width 38 height 12
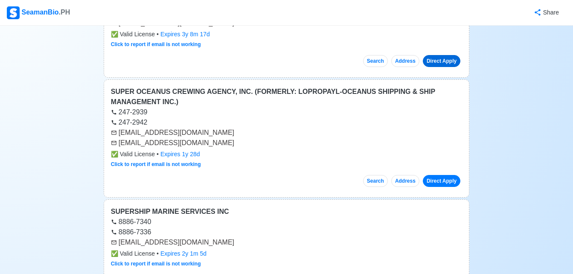
scroll to position [24992, 0]
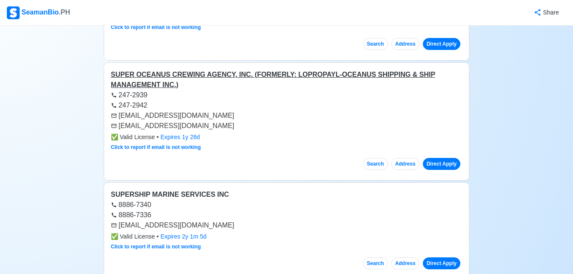
click at [309, 69] on div "SUPER OCEANUS CREWING AGENCY, INC. (FORMERLY: LOPROPAYL-OCEANUS SHIPPING & SHIP…" at bounding box center [286, 79] width 351 height 20
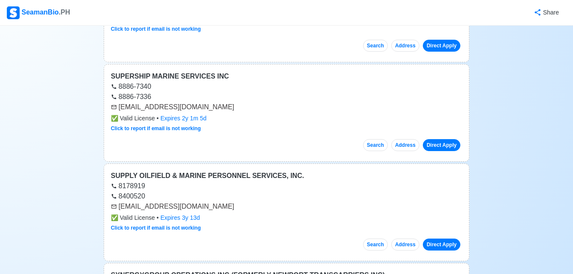
scroll to position [25111, 0]
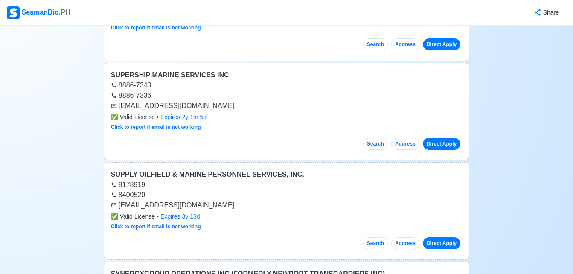
click at [186, 70] on div "SUPERSHIP MARINE SERVICES INC" at bounding box center [286, 75] width 351 height 10
click at [451, 138] on link "Direct Apply" at bounding box center [441, 144] width 38 height 12
click at [244, 169] on div "SUPPLY OILFIELD & MARINE PERSONNEL SERVICES, INC." at bounding box center [286, 174] width 351 height 10
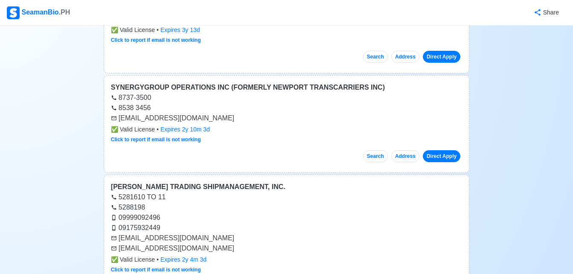
scroll to position [25299, 0]
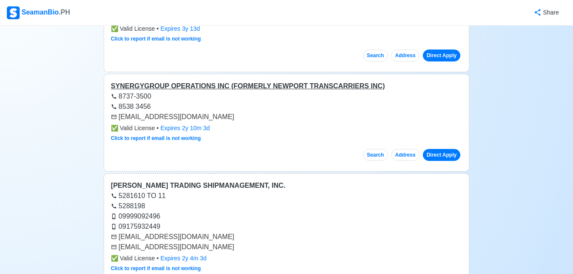
click at [231, 81] on div "SYNERGYGROUP OPERATIONS INC (FORMERLY NEWPORT TRANSCARRIERS INC)" at bounding box center [286, 86] width 351 height 10
click at [426, 149] on link "Direct Apply" at bounding box center [441, 155] width 38 height 12
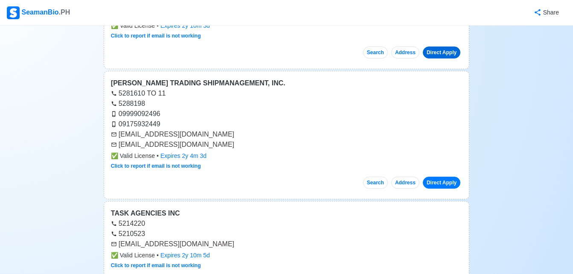
scroll to position [25418, 0]
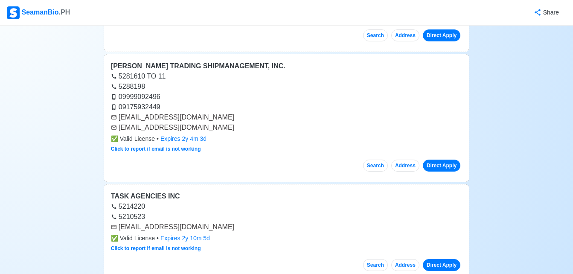
click at [197, 25] on nav "SeamanBio .PH Share" at bounding box center [286, 13] width 573 height 26
click at [202, 61] on div "[PERSON_NAME] TRADING SHIPMANAGEMENT, INC." at bounding box center [286, 66] width 351 height 10
click at [432, 159] on link "Direct Apply" at bounding box center [441, 165] width 38 height 12
click at [138, 191] on div "TASK AGENCIES INC" at bounding box center [286, 196] width 351 height 10
click at [441, 259] on link "Direct Apply" at bounding box center [441, 265] width 38 height 12
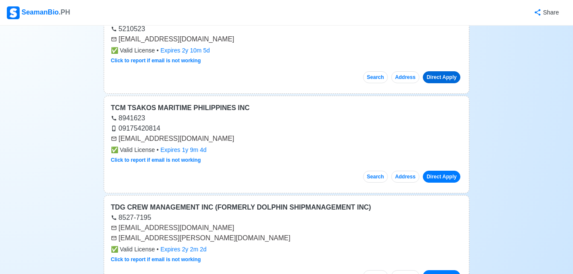
scroll to position [25623, 0]
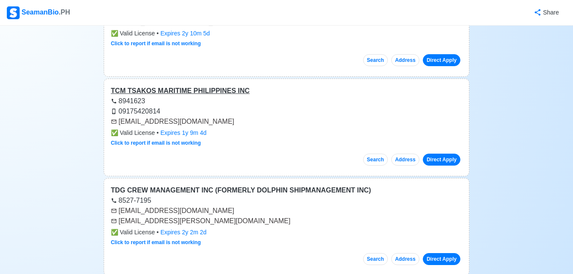
click at [184, 86] on div "TCM TSAKOS MARITIME PHILIPPINES INC" at bounding box center [286, 91] width 351 height 10
click at [444, 153] on link "Direct Apply" at bounding box center [441, 159] width 38 height 12
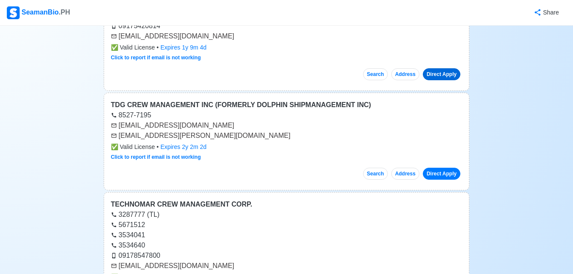
scroll to position [25725, 0]
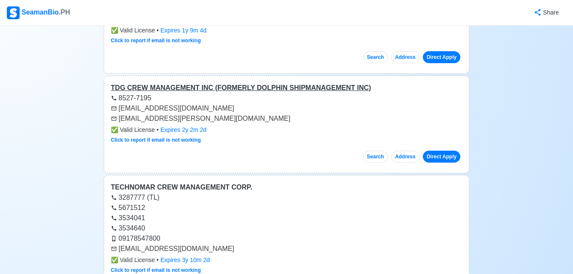
click at [241, 83] on div "TDG CREW MANAGEMENT INC (FORMERLY DOLPHIN SHIPMANAGEMENT INC)" at bounding box center [286, 88] width 351 height 10
click at [431, 150] on link "Direct Apply" at bounding box center [441, 156] width 38 height 12
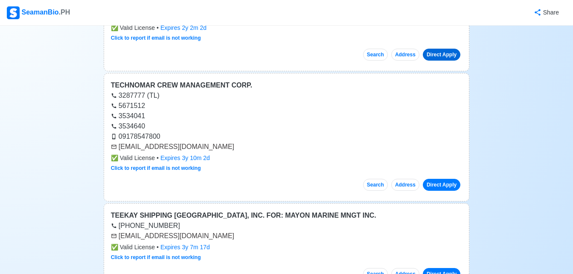
scroll to position [25828, 0]
click at [197, 80] on div "TECHNOMAR CREW MANAGEMENT CORP." at bounding box center [286, 85] width 351 height 10
click at [441, 178] on link "Direct Apply" at bounding box center [441, 184] width 38 height 12
click at [290, 210] on div "TEEKAY SHIPPING [GEOGRAPHIC_DATA], INC. FOR: MAYON MARINE MNGT INC." at bounding box center [286, 215] width 351 height 10
click at [442, 178] on link "Direct Apply" at bounding box center [441, 184] width 38 height 12
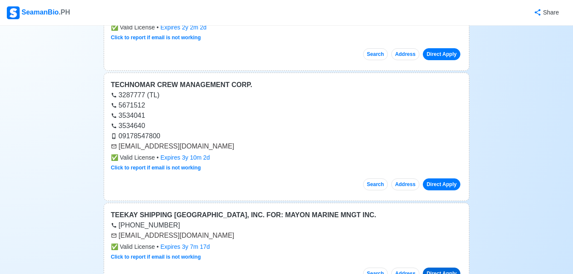
click at [435, 267] on link "Direct Apply" at bounding box center [441, 273] width 38 height 12
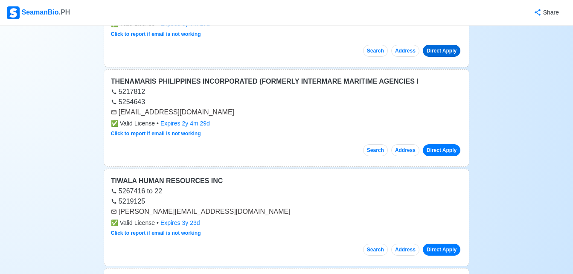
scroll to position [26049, 0]
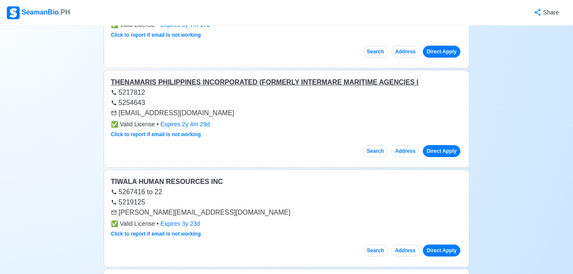
click at [251, 77] on div "THENAMARIS PHILIPPINES INCORPORATED (FORMERLY INTERMARE MARITIME AGENCIES I" at bounding box center [286, 82] width 351 height 10
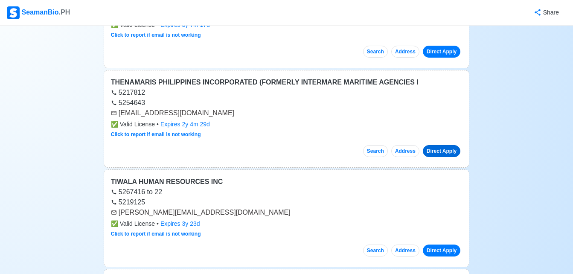
click at [449, 145] on link "Direct Apply" at bounding box center [441, 151] width 38 height 12
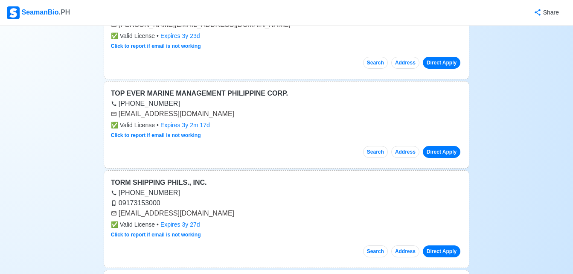
scroll to position [26254, 0]
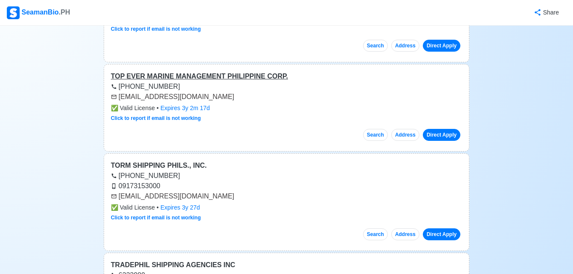
click at [211, 71] on div "TOP EVER MARINE MANAGEMENT PHILIPPINE CORP." at bounding box center [286, 76] width 351 height 10
click at [433, 129] on link "Direct Apply" at bounding box center [441, 135] width 38 height 12
click at [169, 160] on div "TORM SHIPPING PHILS., INC." at bounding box center [286, 165] width 351 height 10
click at [435, 228] on link "Direct Apply" at bounding box center [441, 234] width 38 height 12
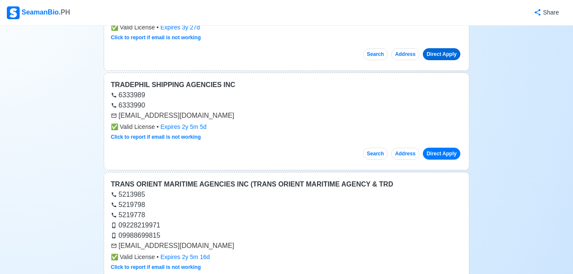
scroll to position [26442, 0]
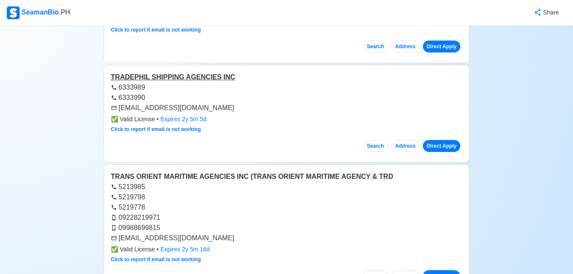
click at [211, 72] on div "TRADEPHIL SHIPPING AGENCIES INC" at bounding box center [286, 77] width 351 height 10
click at [444, 140] on link "Direct Apply" at bounding box center [441, 146] width 38 height 12
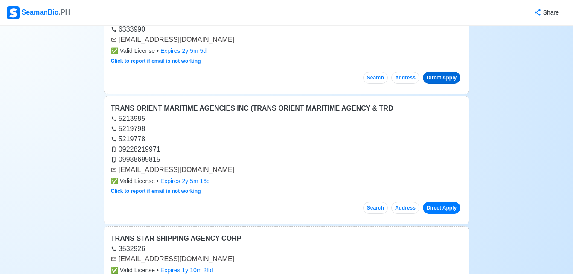
scroll to position [26527, 0]
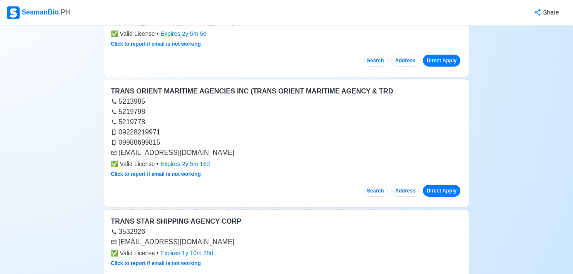
click at [260, 86] on div "TRANS ORIENT MARITIME AGENCIES INC (TRANS ORIENT MARITIME AGENCY & TRD" at bounding box center [286, 91] width 351 height 10
click at [433, 185] on link "Direct Apply" at bounding box center [441, 191] width 38 height 12
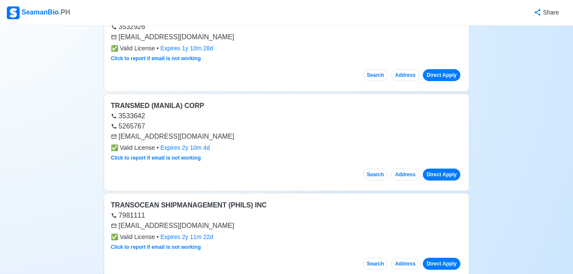
scroll to position [26748, 0]
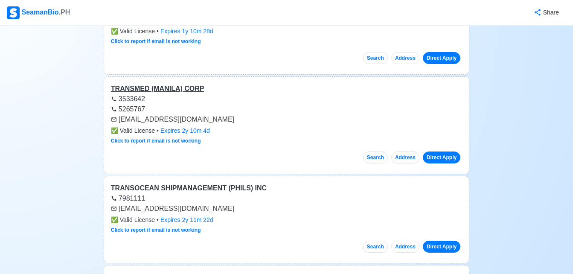
click at [175, 84] on div "TRANSMED (MANILA) CORP" at bounding box center [286, 89] width 351 height 10
click at [442, 151] on link "Direct Apply" at bounding box center [441, 157] width 38 height 12
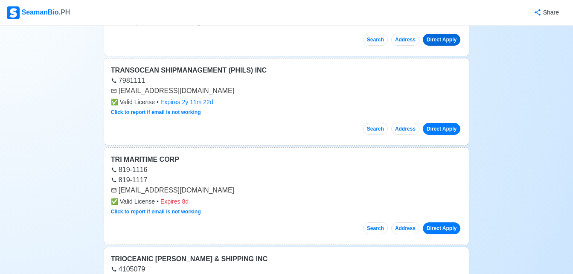
scroll to position [26868, 0]
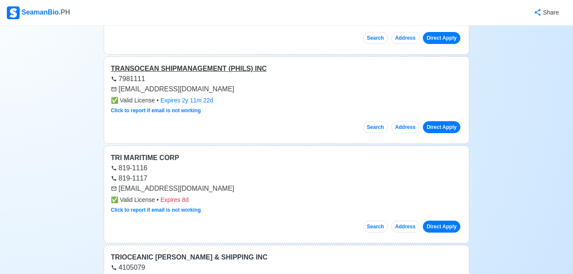
click at [223, 64] on div "TRANSOCEAN SHIPMANAGEMENT (PHILS) INC" at bounding box center [286, 69] width 351 height 10
click at [431, 121] on link "Direct Apply" at bounding box center [441, 127] width 38 height 12
click at [132, 153] on div "TRI MARITIME CORP" at bounding box center [286, 158] width 351 height 10
click at [448, 220] on link "Direct Apply" at bounding box center [441, 226] width 38 height 12
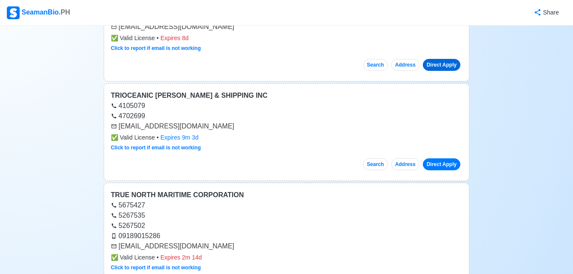
scroll to position [27038, 0]
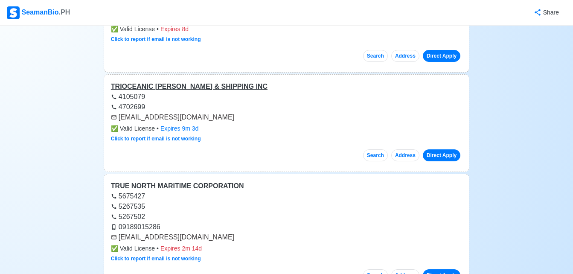
click at [187, 81] on div "TRIOCEANIC [PERSON_NAME] & SHIPPING INC" at bounding box center [286, 86] width 351 height 10
click at [432, 149] on link "Direct Apply" at bounding box center [441, 155] width 38 height 12
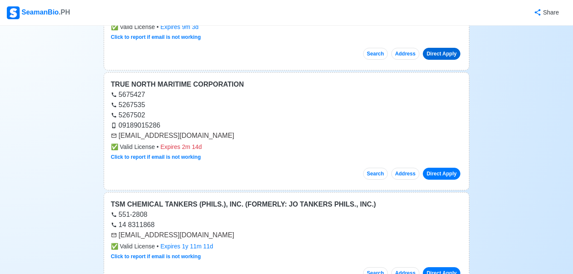
scroll to position [27141, 0]
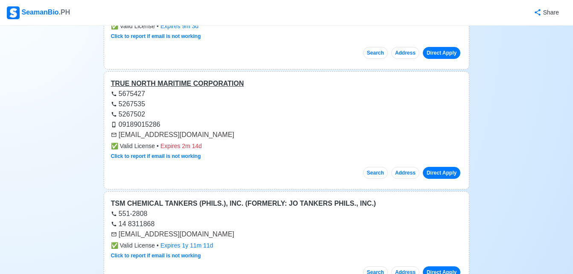
click at [214, 78] on div "TRUE NORTH MARITIME CORPORATION" at bounding box center [286, 83] width 351 height 10
click at [437, 167] on link "Direct Apply" at bounding box center [441, 173] width 38 height 12
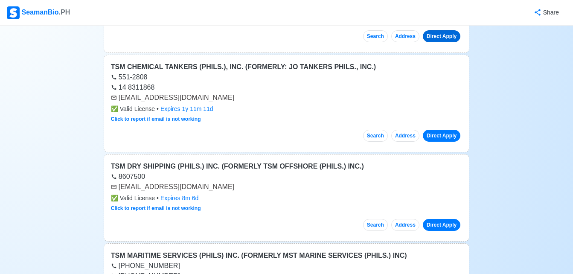
scroll to position [27260, 0]
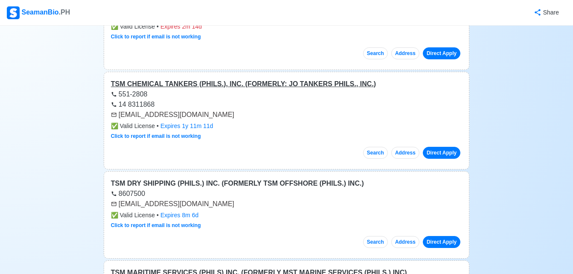
click at [286, 79] on div "TSM CHEMICAL TANKERS (PHILS.), INC. (FORMERLY: JO TANKERS PHILS., INC.)" at bounding box center [286, 84] width 351 height 10
click at [436, 147] on link "Direct Apply" at bounding box center [441, 153] width 38 height 12
click at [334, 132] on div "Click to report if email is not working" at bounding box center [286, 136] width 351 height 8
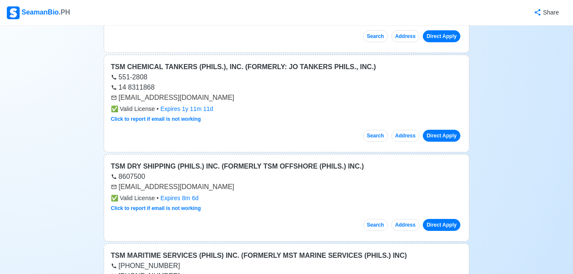
scroll to position [27294, 0]
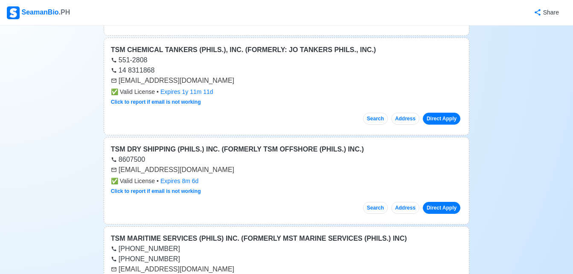
click at [334, 92] on div "TSM CHEMICAL TANKERS (PHILS.), INC. (FORMERLY: JO TANKERS PHILS., INC.) 551-280…" at bounding box center [286, 87] width 365 height 98
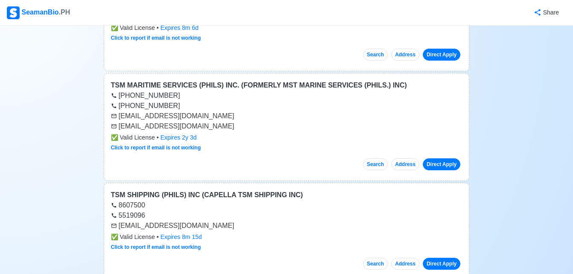
scroll to position [27448, 0]
click at [440, 158] on link "Direct Apply" at bounding box center [441, 164] width 38 height 12
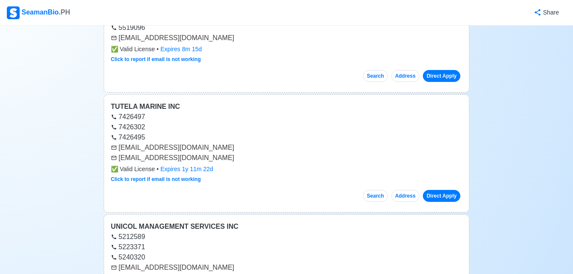
scroll to position [27635, 0]
click at [432, 189] on link "Direct Apply" at bounding box center [441, 195] width 38 height 12
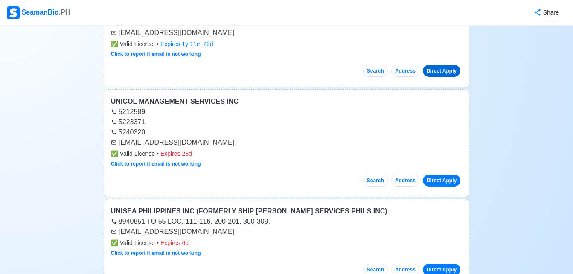
scroll to position [27772, 0]
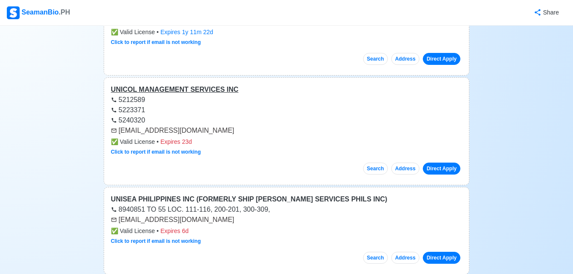
click at [215, 84] on div "UNICOL MANAGEMENT SERVICES INC" at bounding box center [286, 89] width 351 height 10
click at [443, 162] on link "Direct Apply" at bounding box center [441, 168] width 38 height 12
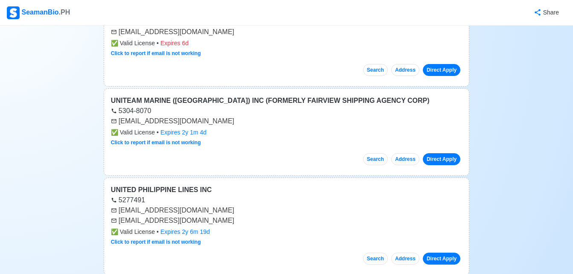
scroll to position [27976, 0]
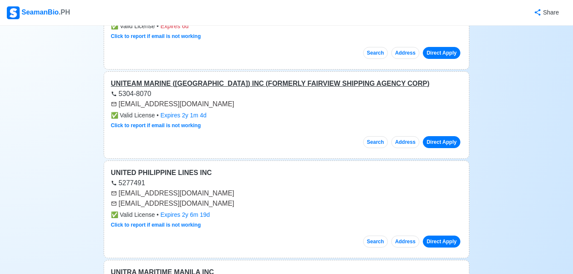
click at [240, 78] on div "UNITEAM MARINE ([GEOGRAPHIC_DATA]) INC (FORMERLY FAIRVIEW SHIPPING AGENCY CORP)" at bounding box center [286, 83] width 351 height 10
click at [439, 136] on link "Direct Apply" at bounding box center [441, 142] width 38 height 12
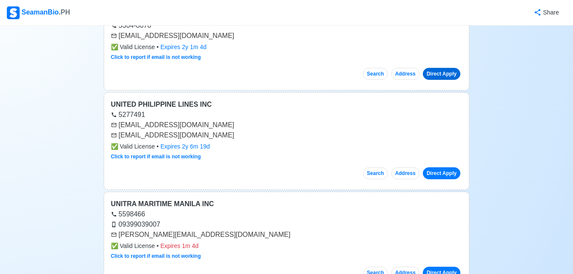
scroll to position [28061, 0]
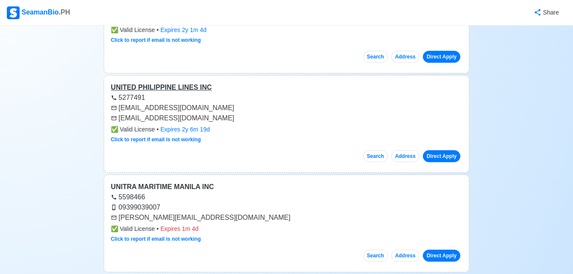
click at [173, 82] on div "UNITED PHILIPPINE LINES INC" at bounding box center [286, 87] width 351 height 10
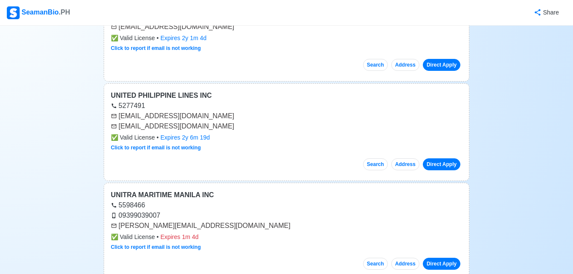
scroll to position [28044, 0]
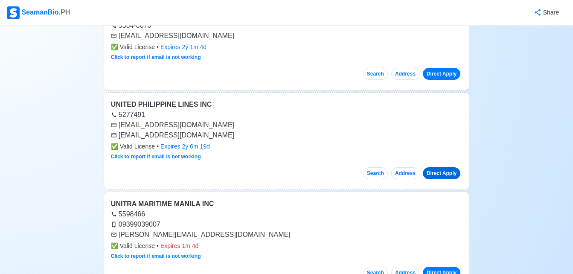
click at [438, 167] on link "Direct Apply" at bounding box center [441, 173] width 38 height 12
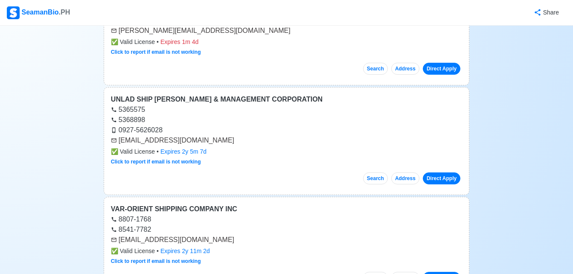
scroll to position [28249, 0]
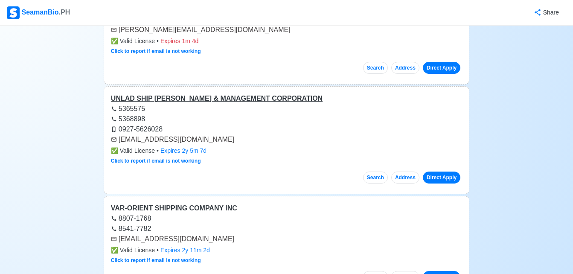
click at [266, 93] on div "UNLAD SHIP [PERSON_NAME] & MANAGEMENT CORPORATION" at bounding box center [286, 98] width 351 height 10
click at [451, 171] on link "Direct Apply" at bounding box center [441, 177] width 38 height 12
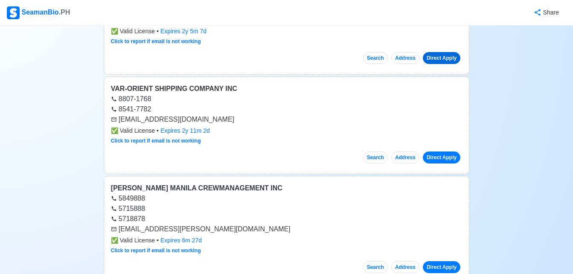
scroll to position [28385, 0]
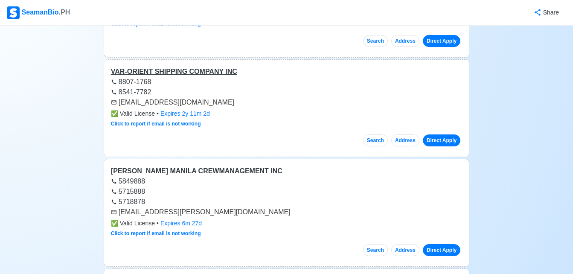
click at [202, 67] on div "VAR-ORIENT SHIPPING COMPANY INC" at bounding box center [286, 72] width 351 height 10
click at [442, 134] on link "Direct Apply" at bounding box center [441, 140] width 38 height 12
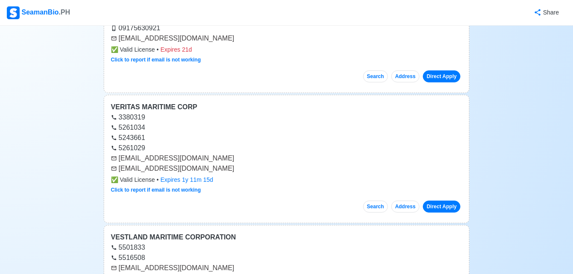
scroll to position [28675, 0]
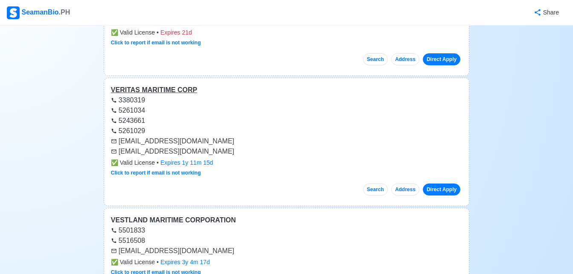
click at [147, 85] on div "VERITAS MARITIME CORP" at bounding box center [286, 90] width 351 height 10
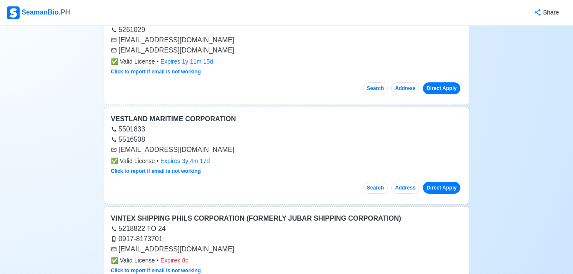
scroll to position [28778, 0]
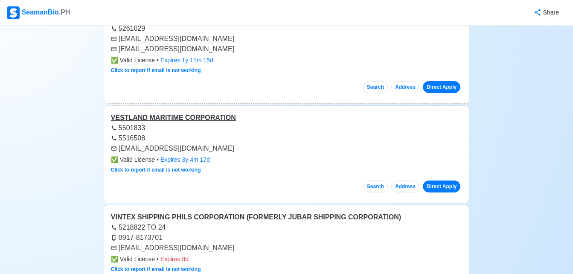
click at [174, 113] on div "VESTLAND MARITIME CORPORATION" at bounding box center [286, 118] width 351 height 10
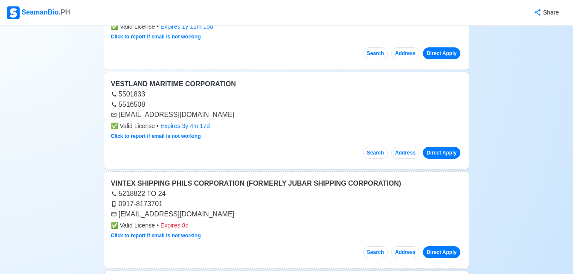
scroll to position [28812, 0]
click at [431, 146] on link "Direct Apply" at bounding box center [441, 152] width 38 height 12
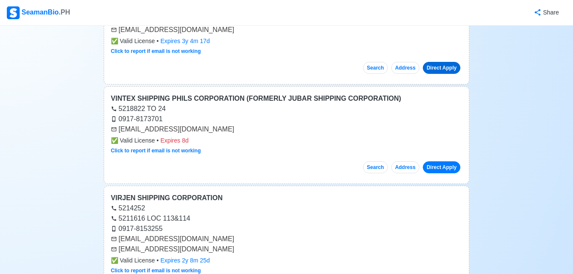
scroll to position [28897, 0]
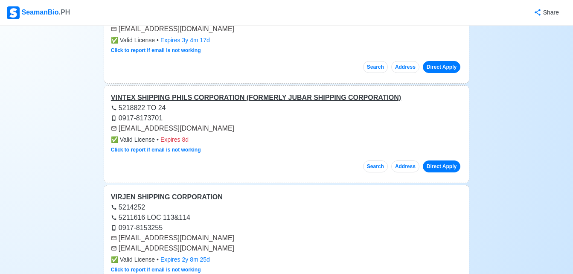
click at [274, 93] on div "VINTEX SHIPPING PHILS CORPORATION (FORMERLY JUBAR SHIPPING CORPORATION)" at bounding box center [286, 98] width 351 height 10
click at [439, 160] on link "Direct Apply" at bounding box center [441, 166] width 38 height 12
click at [184, 185] on div "VIRJEN SHIPPING CORPORATION 5214252 5211616 LOC 113&114 0917-8153255 [EMAIL_ADD…" at bounding box center [286, 244] width 365 height 118
click at [176, 192] on div "VIRJEN SHIPPING CORPORATION" at bounding box center [286, 197] width 351 height 10
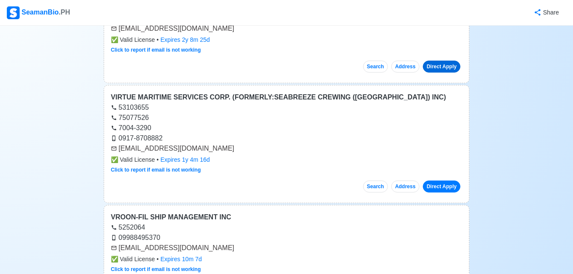
scroll to position [29119, 0]
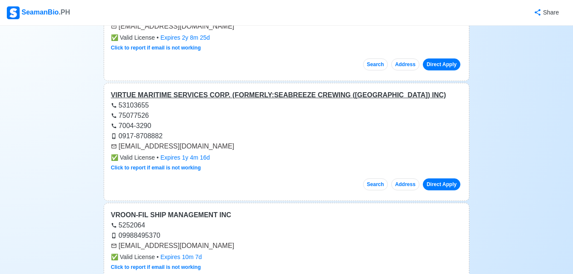
click at [320, 90] on div "VIRTUE MARITIME SERVICES CORP. (FORMERLY:SEABREEZE CREWING ([GEOGRAPHIC_DATA]) …" at bounding box center [286, 95] width 351 height 10
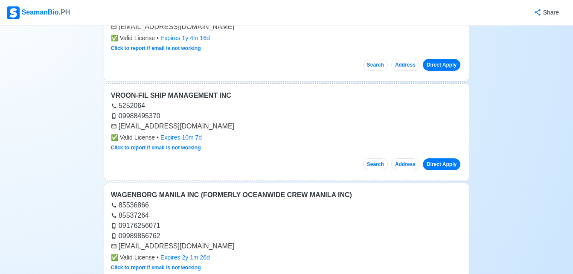
scroll to position [29255, 0]
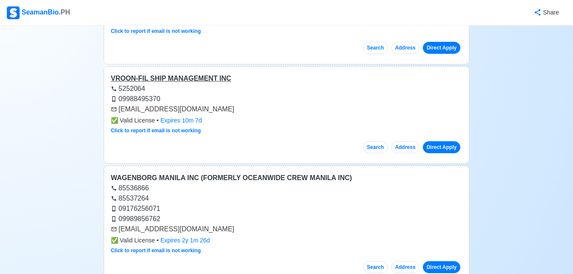
click at [178, 73] on div "VROON-FIL SHIP MANAGEMENT INC" at bounding box center [286, 78] width 351 height 10
click at [442, 141] on link "Direct Apply" at bounding box center [441, 147] width 38 height 12
click at [254, 173] on div "WAGENBORG MANILA INC (FORMERLY OCEANWIDE CREW MANILA INC)" at bounding box center [286, 178] width 351 height 10
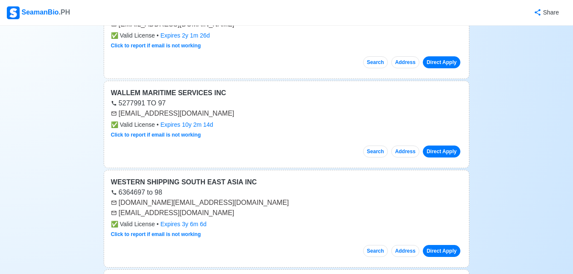
scroll to position [29477, 0]
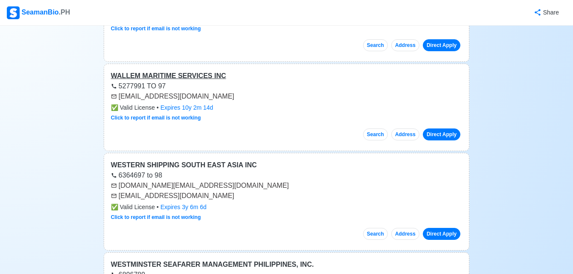
click at [175, 71] on div "WALLEM MARITIME SERVICES INC" at bounding box center [286, 76] width 351 height 10
click at [443, 128] on link "Direct Apply" at bounding box center [441, 134] width 38 height 12
click at [181, 160] on div "WESTERN SHIPPING SOUTH EAST ASIA INC" at bounding box center [286, 165] width 351 height 10
click at [444, 228] on link "Direct Apply" at bounding box center [441, 234] width 38 height 12
click at [176, 259] on div "WESTMINSTER SEAFARER MANAGEMENT PHILIPPINES, INC." at bounding box center [286, 264] width 351 height 10
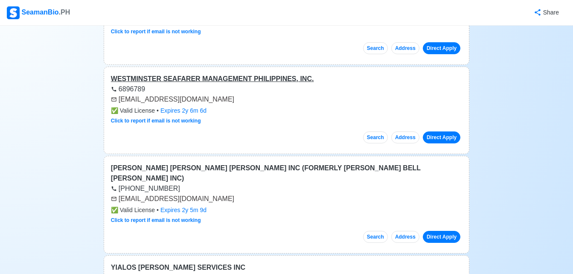
scroll to position [29664, 0]
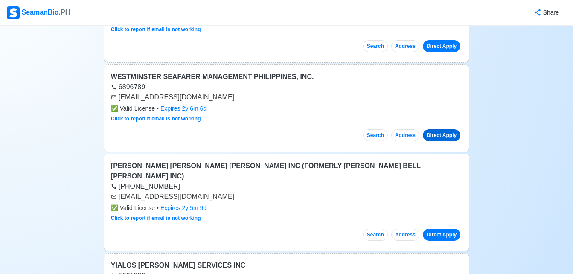
click at [440, 129] on link "Direct Apply" at bounding box center [441, 135] width 38 height 12
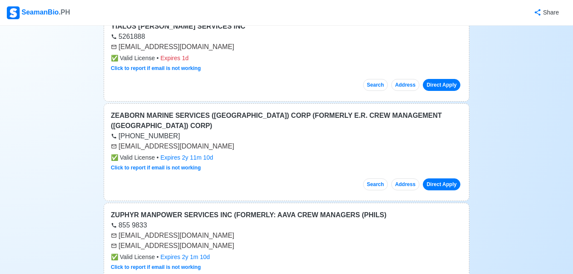
scroll to position [29920, 0]
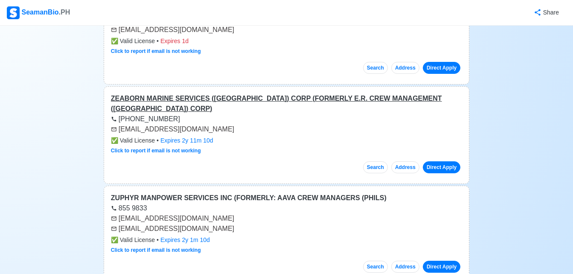
click at [268, 93] on div "ZEABORN MARINE SERVICES ([GEOGRAPHIC_DATA]) CORP (FORMERLY E.R. CREW MANAGEMENT…" at bounding box center [286, 103] width 351 height 20
click at [442, 161] on link "Direct Apply" at bounding box center [441, 167] width 38 height 12
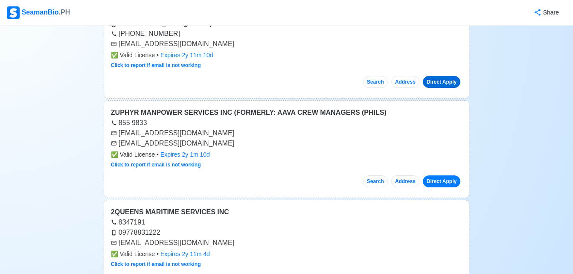
scroll to position [30022, 0]
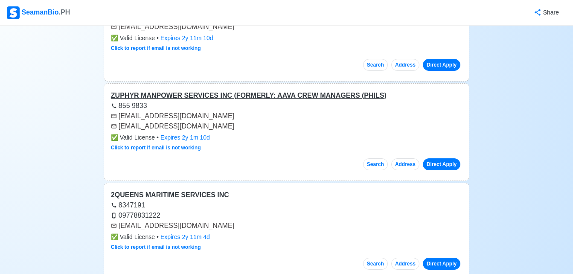
click at [283, 90] on div "ZUPHYR MANPOWER SERVICES INC (FORMERLY: AAVA CREW MANAGERS (PHILS)" at bounding box center [286, 95] width 351 height 10
click at [438, 158] on link "Direct Apply" at bounding box center [441, 164] width 38 height 12
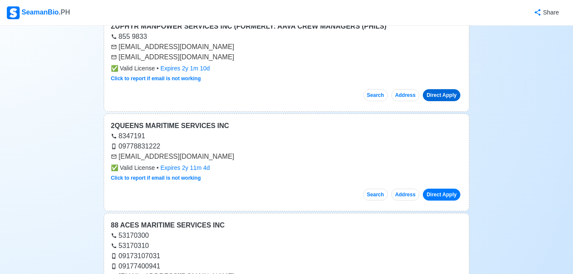
scroll to position [30108, 0]
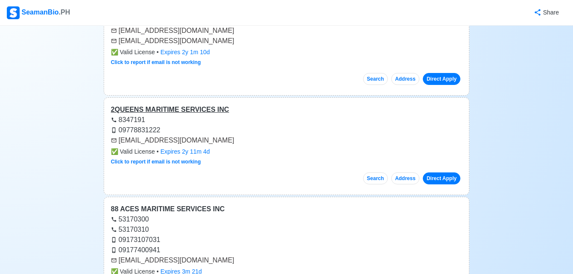
click at [188, 104] on div "2QUEENS MARITIME SERVICES INC" at bounding box center [286, 109] width 351 height 10
click at [450, 172] on link "Direct Apply" at bounding box center [441, 178] width 38 height 12
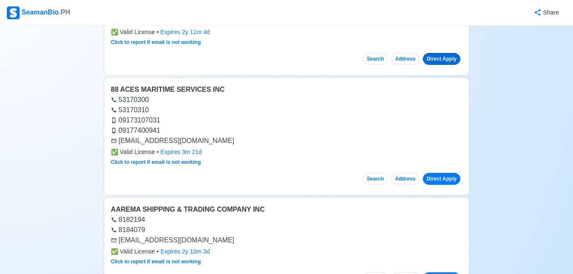
scroll to position [30210, 0]
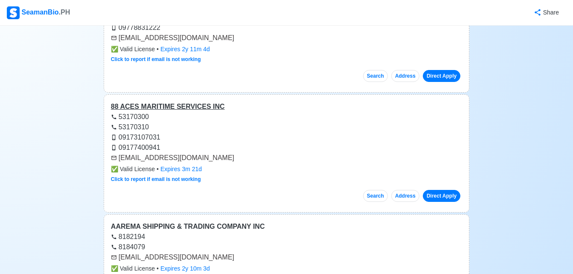
click at [187, 101] on div "88 ACES MARITIME SERVICES INC" at bounding box center [286, 106] width 351 height 10
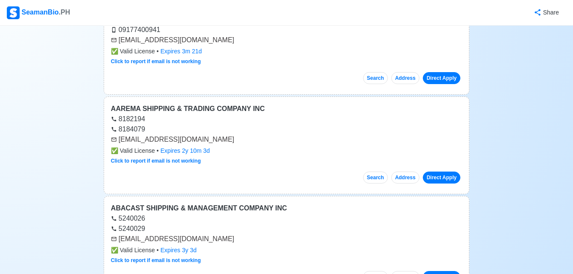
scroll to position [30329, 0]
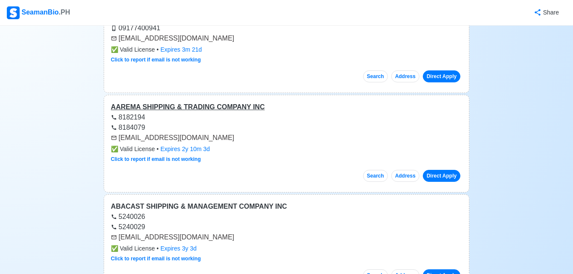
click at [252, 102] on div "AAREMA SHIPPING & TRADING COMPANY INC" at bounding box center [286, 107] width 351 height 10
click at [437, 170] on link "Direct Apply" at bounding box center [441, 176] width 38 height 12
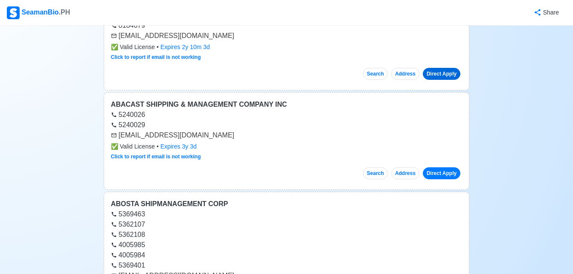
scroll to position [30432, 0]
click at [234, 99] on div "ABACAST SHIPPING & MANAGEMENT COMPANY INC" at bounding box center [286, 104] width 351 height 10
click at [442, 167] on link "Direct Apply" at bounding box center [441, 173] width 38 height 12
click at [182, 198] on div "ABOSTA SHIPMANAGEMENT CORP" at bounding box center [286, 203] width 351 height 10
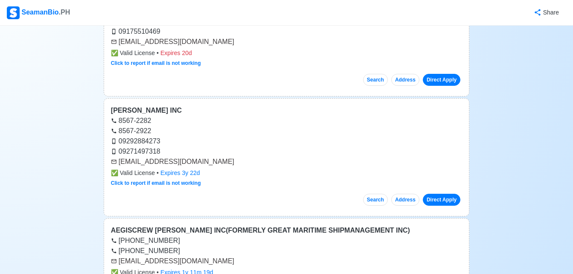
scroll to position [30773, 0]
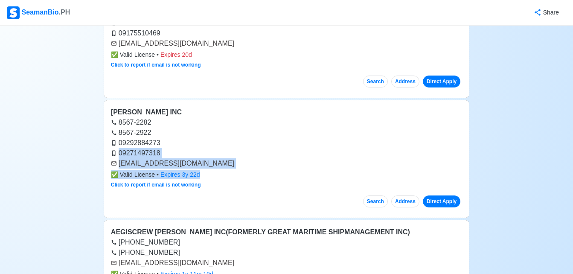
drag, startPoint x: 299, startPoint y: 76, endPoint x: 392, endPoint y: 127, distance: 105.5
click at [392, 127] on div "ADMIMAN [PERSON_NAME] INC 8567-2282 8567-2922 09292884273 09271497318 [EMAIL_AD…" at bounding box center [286, 159] width 365 height 118
drag, startPoint x: 392, startPoint y: 127, endPoint x: 440, endPoint y: 145, distance: 51.8
click at [440, 195] on link "Direct Apply" at bounding box center [441, 201] width 38 height 12
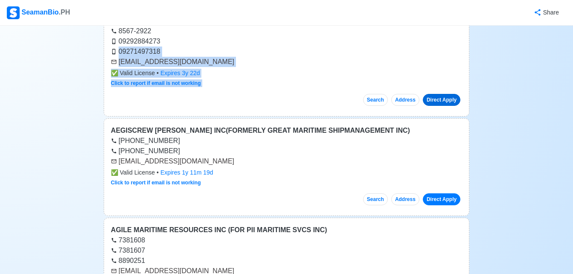
scroll to position [30875, 0]
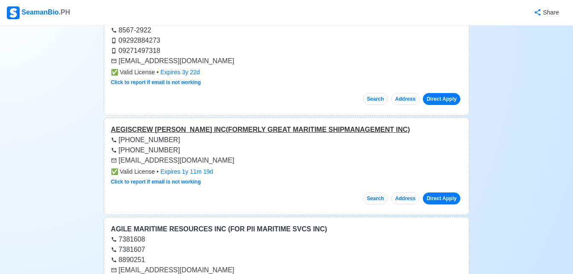
click at [262, 124] on div "AEGISCREW [PERSON_NAME] INC(FORMERLY GREAT MARITIME SHIPMANAGEMENT INC)" at bounding box center [286, 129] width 351 height 10
click at [447, 192] on link "Direct Apply" at bounding box center [441, 198] width 38 height 12
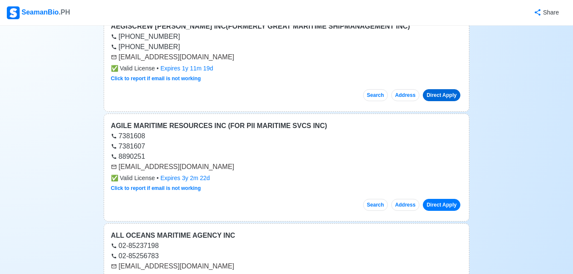
scroll to position [30994, 0]
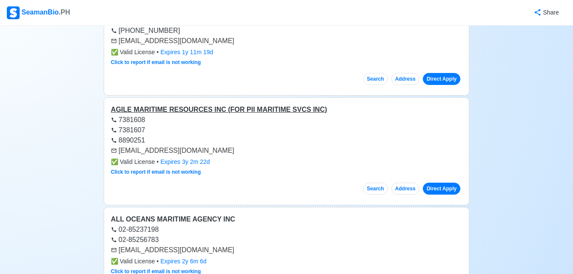
click at [261, 104] on div "AGILE MARITIME RESOURCES INC (FOR PII MARITIME SVCS INC)" at bounding box center [286, 109] width 351 height 10
click at [433, 182] on link "Direct Apply" at bounding box center [441, 188] width 38 height 12
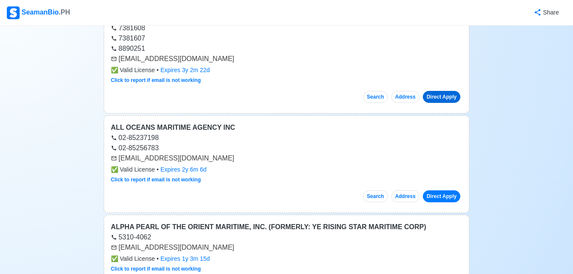
scroll to position [31097, 0]
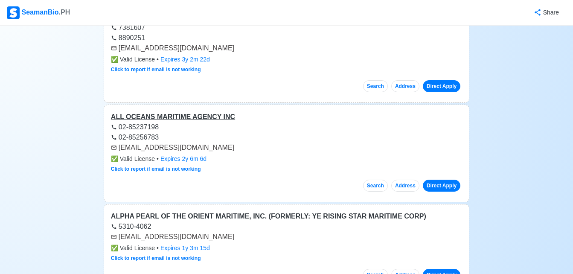
click at [194, 112] on div "ALL OCEANS MARITIME AGENCY INC" at bounding box center [286, 117] width 351 height 10
click at [456, 179] on link "Direct Apply" at bounding box center [441, 185] width 38 height 12
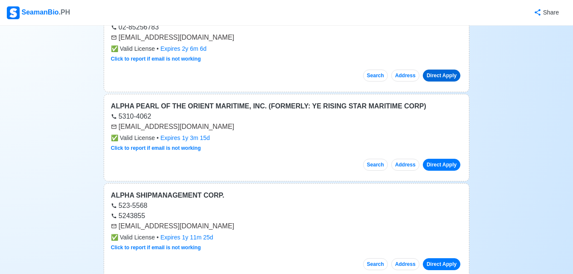
scroll to position [31216, 0]
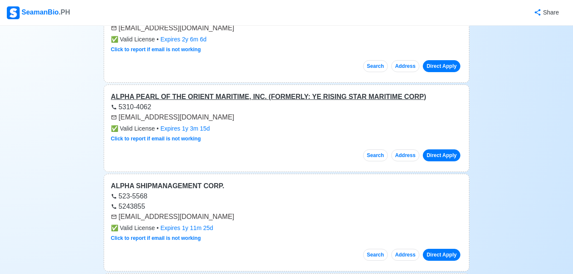
click at [258, 92] on div "ALPHA PEARL OF THE ORIENT MARITIME, INC. (FORMERLY: YE RISING STAR MARITIME COR…" at bounding box center [286, 97] width 351 height 10
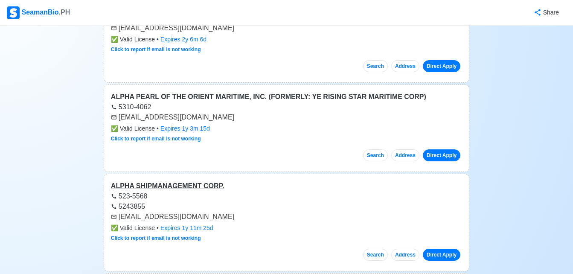
click at [178, 181] on div "ALPHA SHIPMANAGEMENT CORP." at bounding box center [286, 186] width 351 height 10
click at [448, 249] on link "Direct Apply" at bounding box center [441, 255] width 38 height 12
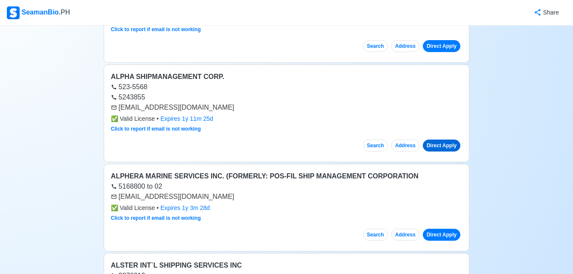
scroll to position [31335, 0]
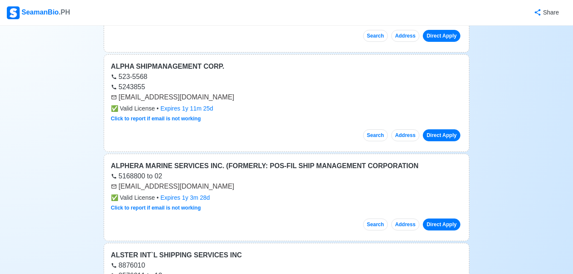
click at [262, 161] on div "ALPHERA MARINE SERVICES INC. (FORMERLY: POS-FIL SHIP MANAGEMENT CORPORATION" at bounding box center [286, 166] width 351 height 10
click at [446, 218] on link "Direct Apply" at bounding box center [441, 224] width 38 height 12
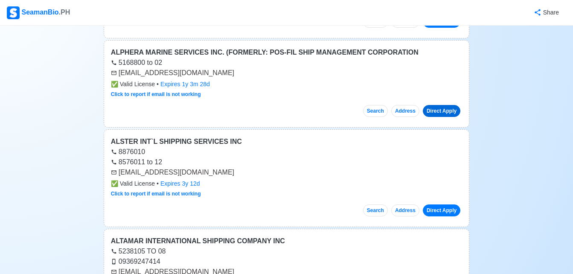
scroll to position [31472, 0]
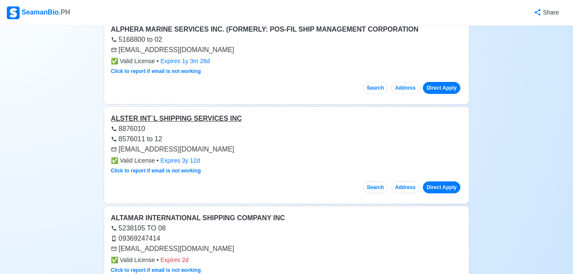
click at [184, 113] on div "ALSTER INT`L SHIPPING SERVICES INC" at bounding box center [286, 118] width 351 height 10
click at [434, 181] on link "Direct Apply" at bounding box center [441, 187] width 38 height 12
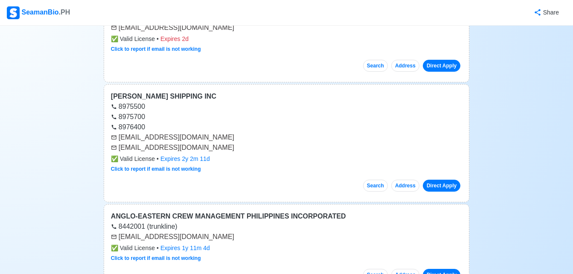
scroll to position [31693, 0]
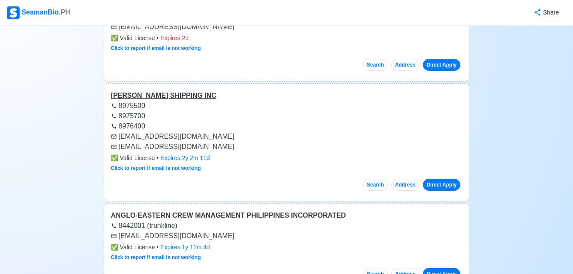
click at [158, 90] on div "[PERSON_NAME] SHIPPING INC" at bounding box center [286, 95] width 351 height 10
click at [433, 179] on link "Direct Apply" at bounding box center [441, 185] width 38 height 12
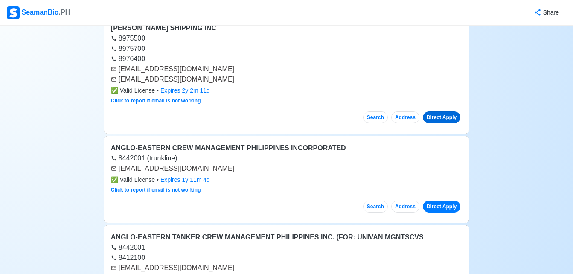
scroll to position [31762, 0]
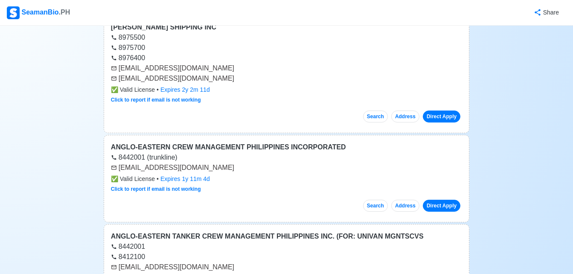
click at [241, 142] on div "ANGLO-EASTERN CREW MANAGEMENT PHILIPPINES INCORPORATED" at bounding box center [286, 147] width 351 height 10
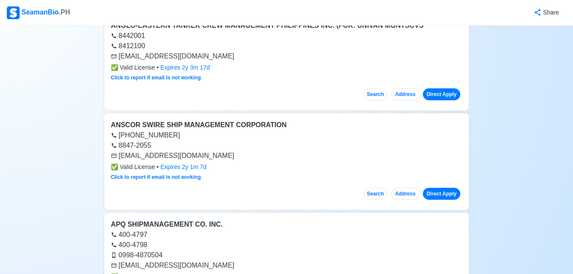
scroll to position [31983, 0]
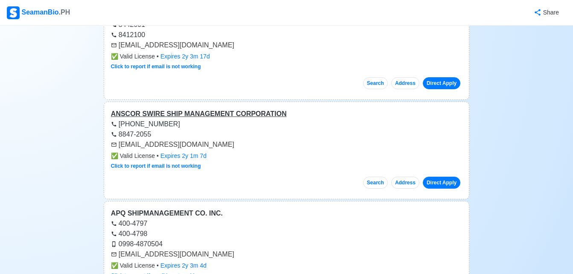
click at [251, 109] on div "ANSCOR SWIRE SHIP MANAGEMENT CORPORATION" at bounding box center [286, 114] width 351 height 10
click at [443, 176] on link "Direct Apply" at bounding box center [441, 182] width 38 height 12
click at [165, 208] on div "APQ SHIPMANAGEMENT CO. INC." at bounding box center [286, 213] width 351 height 10
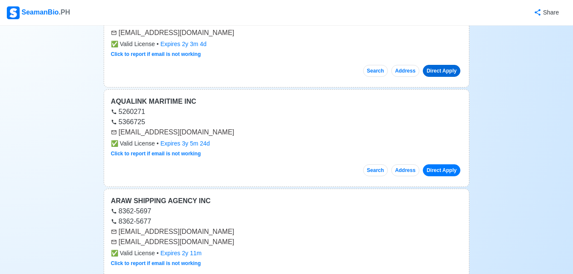
scroll to position [32205, 0]
click at [166, 96] on div "AQUALINK MARITIME INC" at bounding box center [286, 101] width 351 height 10
click at [439, 164] on link "Direct Apply" at bounding box center [441, 170] width 38 height 12
click at [147, 195] on div "ARAW SHIPPING AGENCY INC" at bounding box center [286, 200] width 351 height 10
click at [452, 273] on link "Direct Apply" at bounding box center [441, 279] width 38 height 12
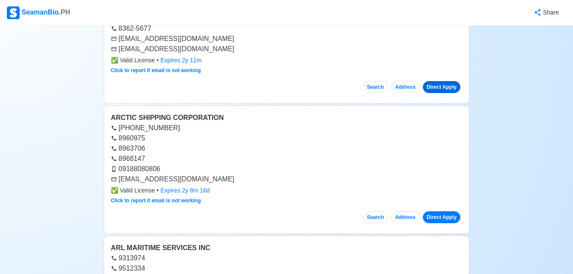
scroll to position [32410, 0]
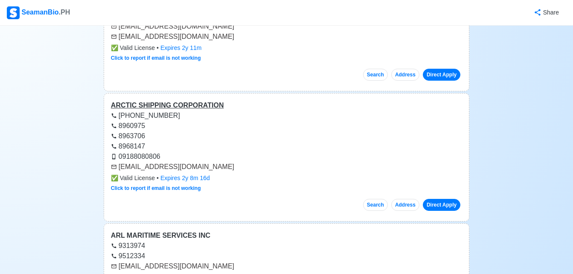
click at [197, 100] on div "ARCTIC SHIPPING CORPORATION" at bounding box center [286, 105] width 351 height 10
click at [433, 199] on link "Direct Apply" at bounding box center [441, 205] width 38 height 12
click at [137, 230] on div "ARL MARITIME SERVICES INC" at bounding box center [286, 235] width 351 height 10
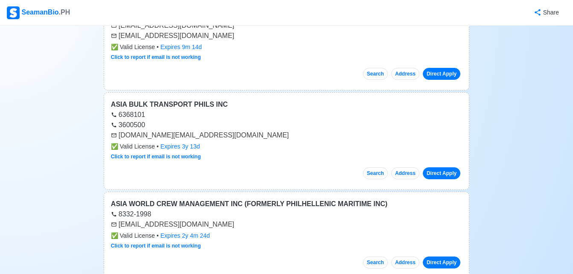
scroll to position [32751, 0]
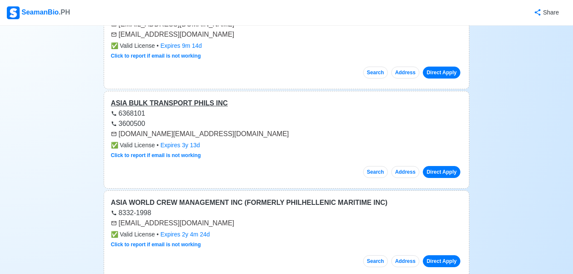
click at [200, 98] on div "ASIA BULK TRANSPORT PHILS INC" at bounding box center [286, 103] width 351 height 10
click at [434, 166] on link "Direct Apply" at bounding box center [441, 172] width 38 height 12
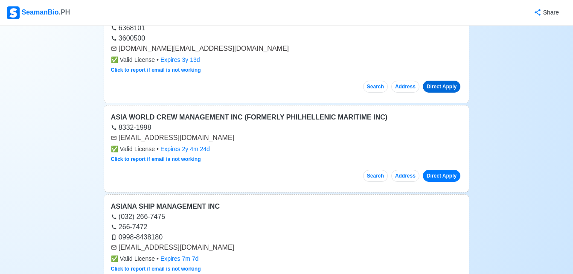
scroll to position [32853, 0]
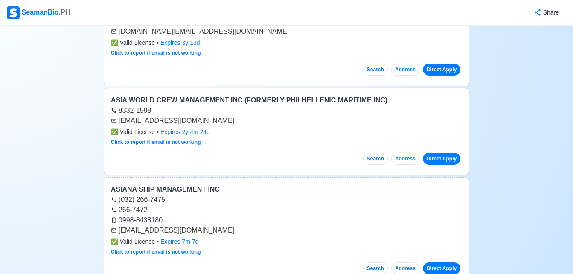
click at [217, 95] on div "ASIA WORLD CREW MANAGEMENT INC (FORMERLY PHILHELLENIC MARITIME INC)" at bounding box center [286, 100] width 351 height 10
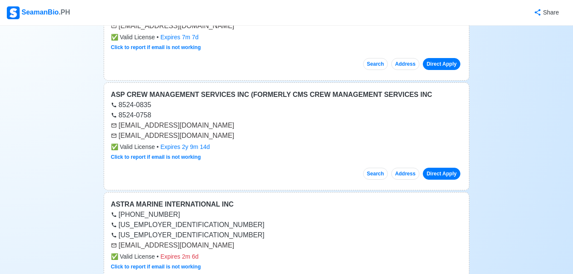
scroll to position [33058, 0]
click at [252, 89] on div "ASP CREW MANAGEMENT SERVICES INC (FORMERLY CMS CREW MANAGEMENT SERVICES INC" at bounding box center [286, 94] width 351 height 10
click at [429, 167] on link "Direct Apply" at bounding box center [441, 173] width 38 height 12
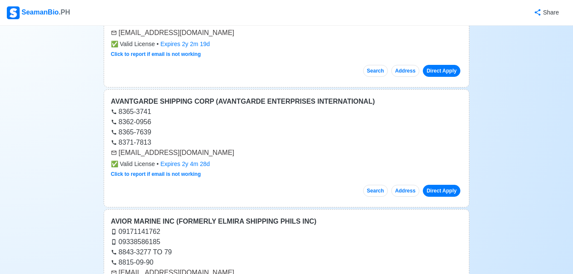
scroll to position [33399, 0]
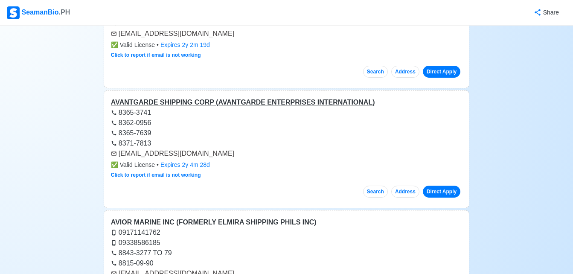
click at [250, 97] on div "AVANTGARDE SHIPPING CORP (AVANTGARDE ENTERPRISES INTERNATIONAL)" at bounding box center [286, 102] width 351 height 10
click at [429, 185] on link "Direct Apply" at bounding box center [441, 191] width 38 height 12
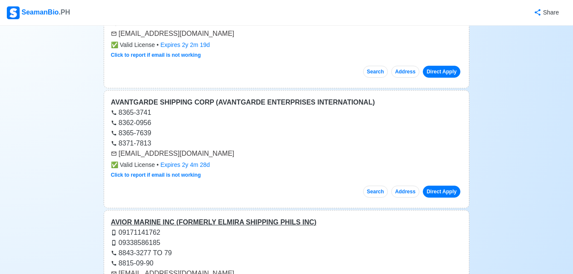
click at [241, 217] on div "AVIOR MARINE INC (FORMERLY ELMIRA SHIPPING PHILS INC)" at bounding box center [286, 222] width 351 height 10
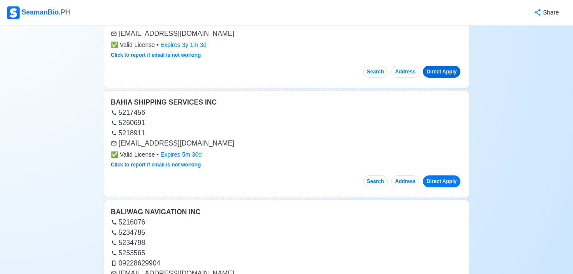
scroll to position [33637, 0]
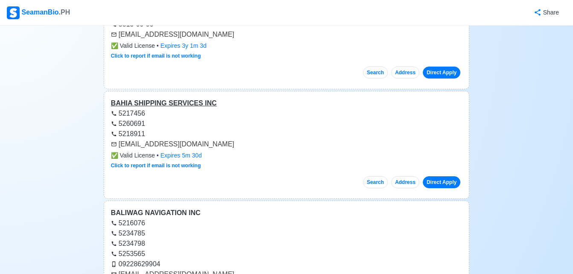
click at [183, 98] on div "BAHIA SHIPPING SERVICES INC" at bounding box center [286, 103] width 351 height 10
click at [151, 208] on div "BALIWAG NAVIGATION INC" at bounding box center [286, 213] width 351 height 10
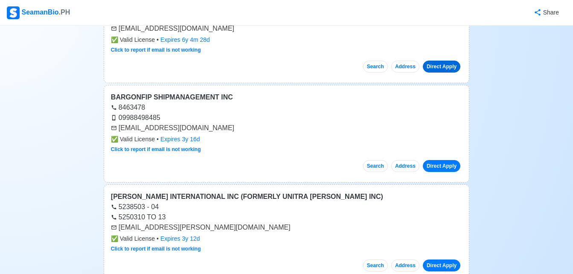
scroll to position [33876, 0]
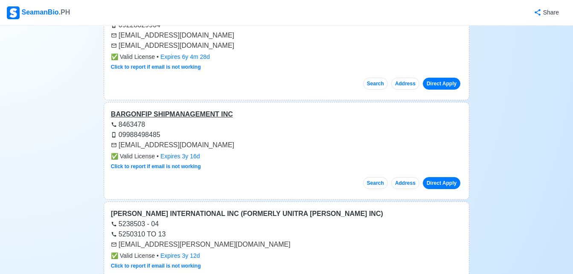
click at [175, 109] on div "BARGONFIP SHIPMANAGEMENT INC" at bounding box center [286, 114] width 351 height 10
click at [442, 177] on link "Direct Apply" at bounding box center [441, 183] width 38 height 12
click at [208, 208] on div "[PERSON_NAME] INTERNATIONAL INC (FORMERLY UNITRA [PERSON_NAME] INC)" at bounding box center [286, 213] width 351 height 10
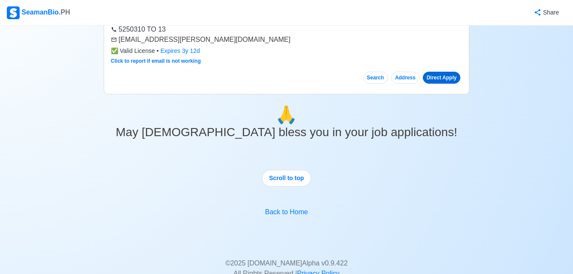
scroll to position [34089, 0]
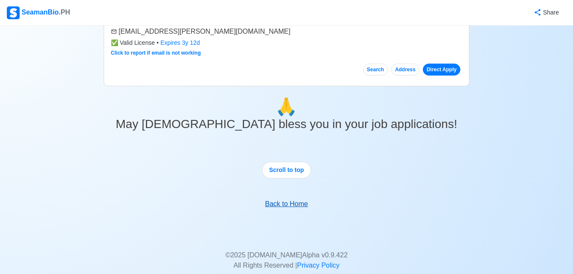
click at [288, 200] on link "Back to Home" at bounding box center [286, 203] width 43 height 7
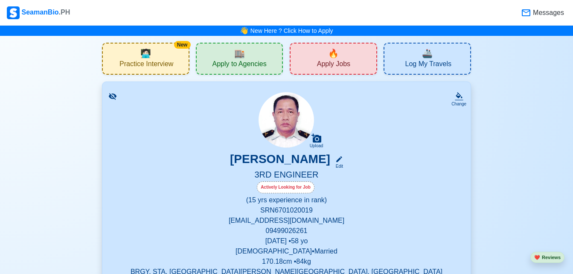
click at [431, 54] on span "🚢" at bounding box center [427, 53] width 11 height 13
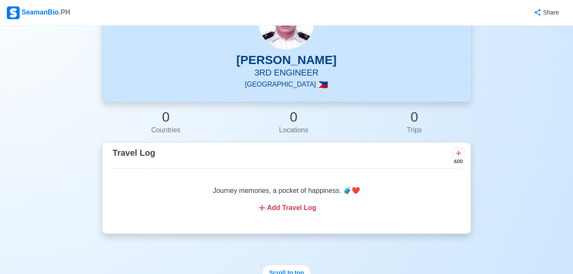
scroll to position [85, 0]
